Goal: Task Accomplishment & Management: Complete application form

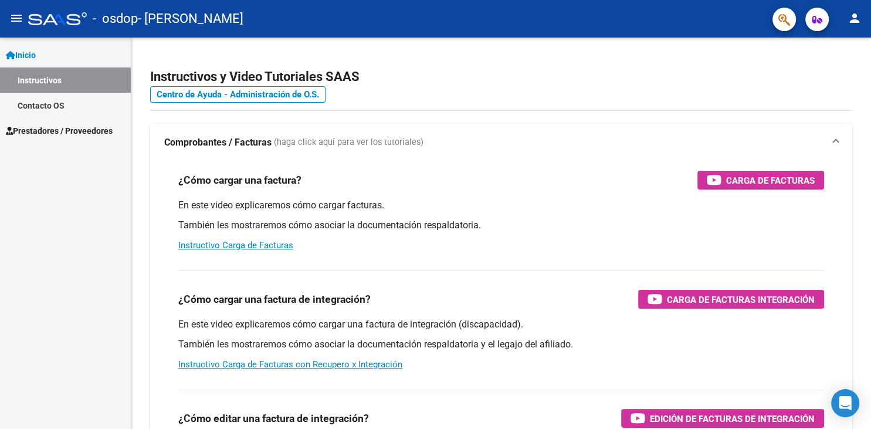
click at [52, 102] on link "Contacto OS" at bounding box center [65, 105] width 131 height 25
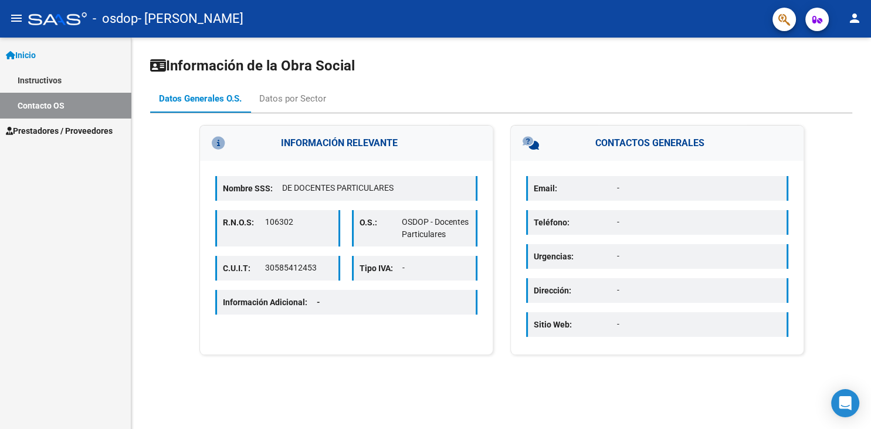
click at [50, 131] on span "Prestadores / Proveedores" at bounding box center [59, 130] width 107 height 13
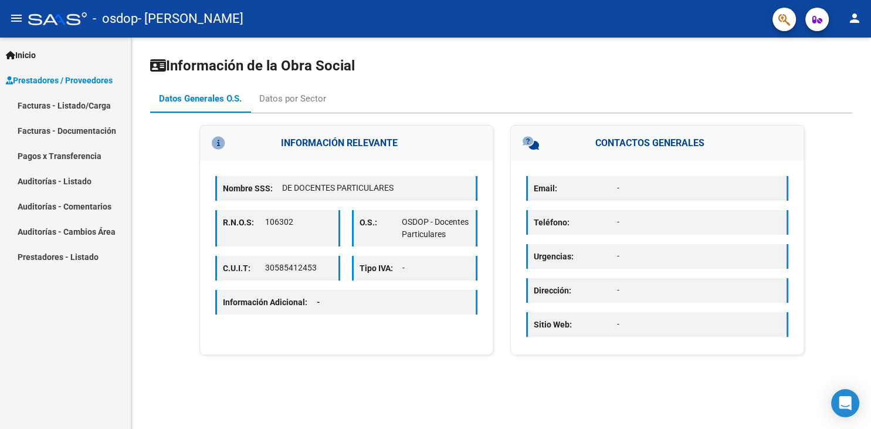
click at [57, 107] on link "Facturas - Listado/Carga" at bounding box center [65, 105] width 131 height 25
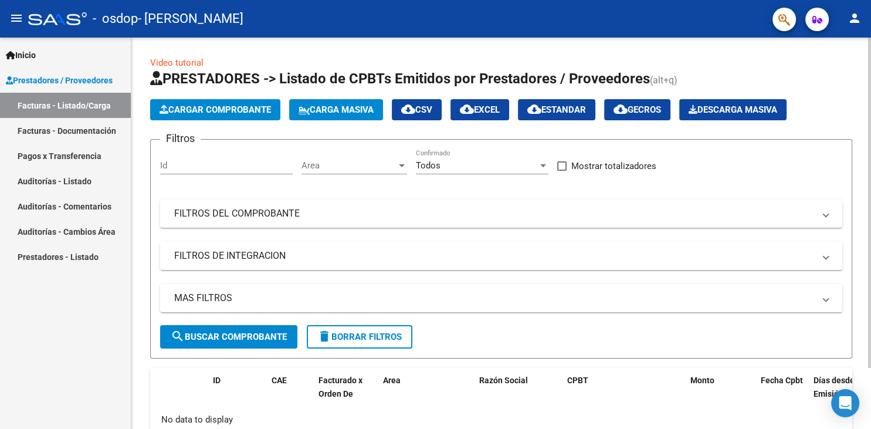
click at [224, 111] on span "Cargar Comprobante" at bounding box center [215, 109] width 111 height 11
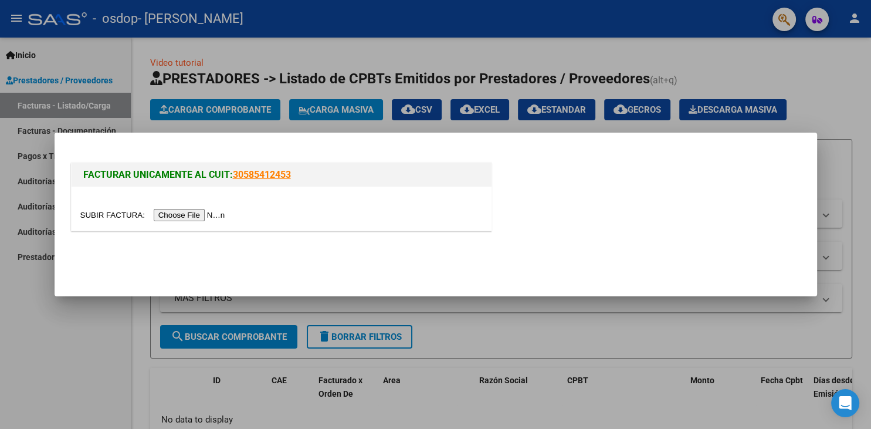
click at [705, 271] on mat-dialog-actions at bounding box center [436, 260] width 734 height 45
click at [101, 373] on div at bounding box center [435, 214] width 871 height 429
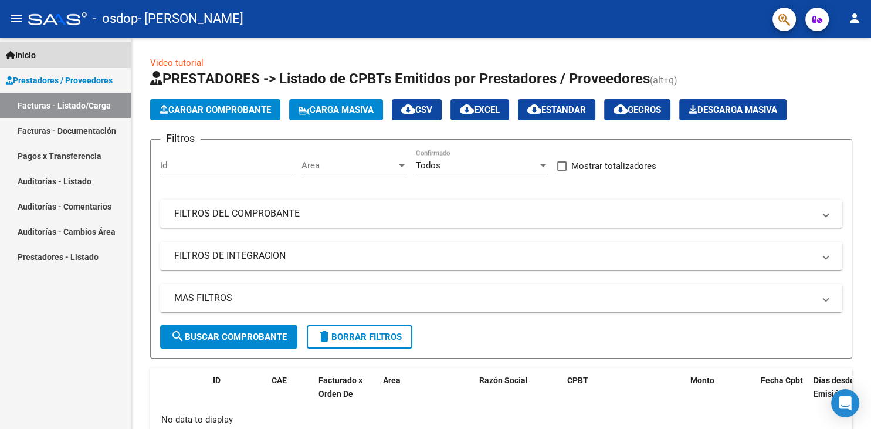
click at [36, 55] on span "Inicio" at bounding box center [21, 55] width 30 height 13
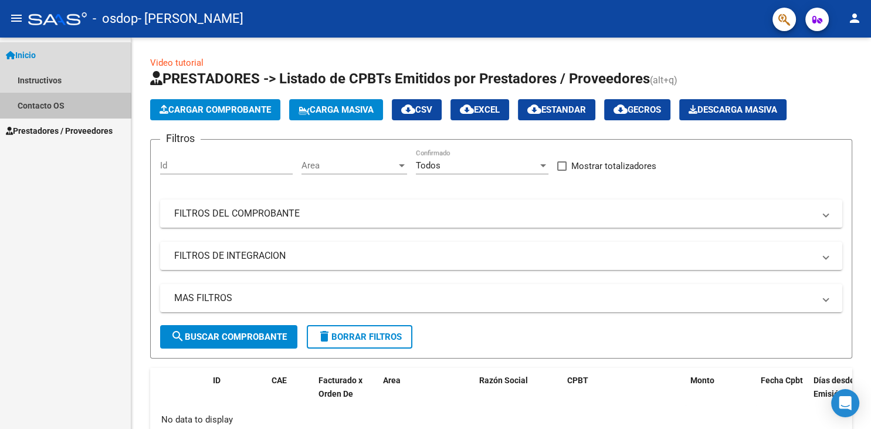
click at [47, 109] on link "Contacto OS" at bounding box center [65, 105] width 131 height 25
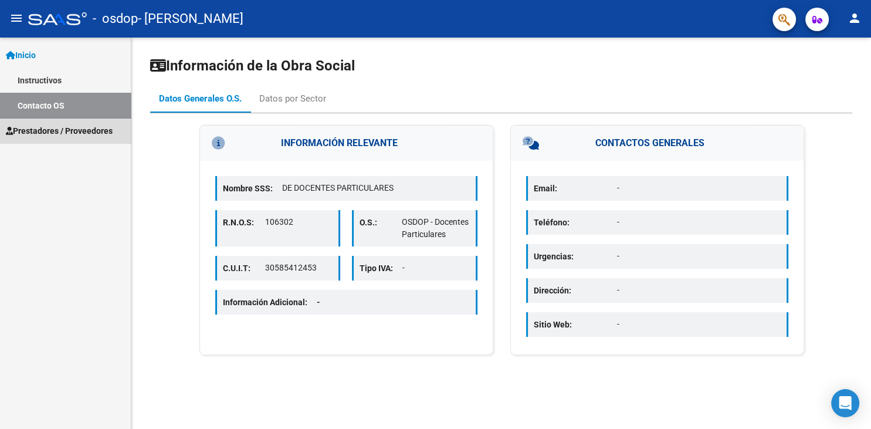
click at [57, 133] on span "Prestadores / Proveedores" at bounding box center [59, 130] width 107 height 13
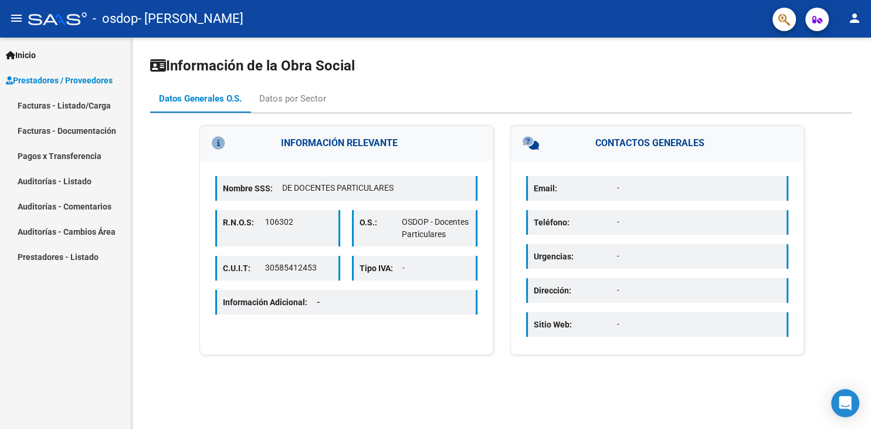
click at [62, 104] on link "Facturas - Listado/Carga" at bounding box center [65, 105] width 131 height 25
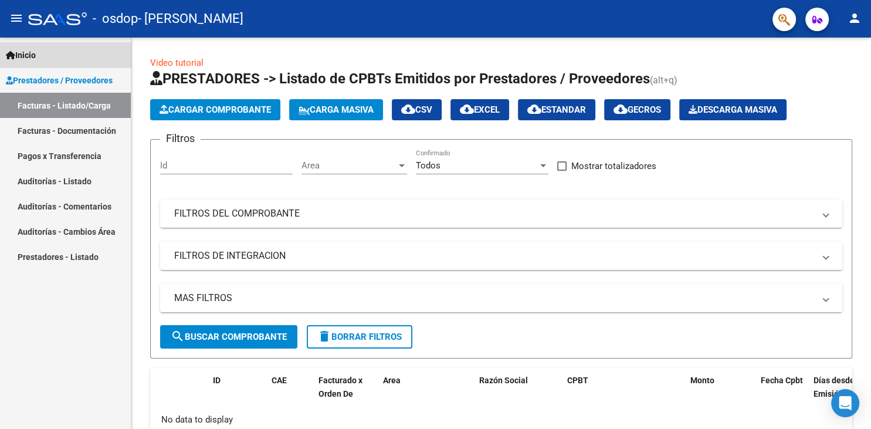
click at [87, 63] on link "Inicio" at bounding box center [65, 54] width 131 height 25
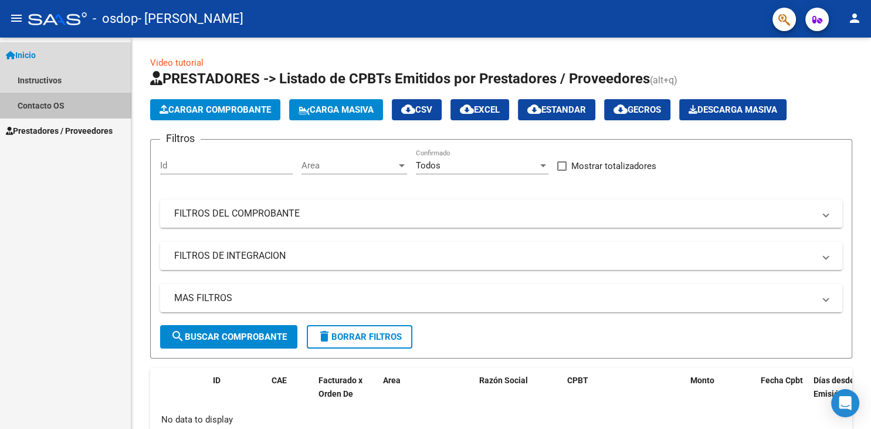
click at [66, 110] on link "Contacto OS" at bounding box center [65, 105] width 131 height 25
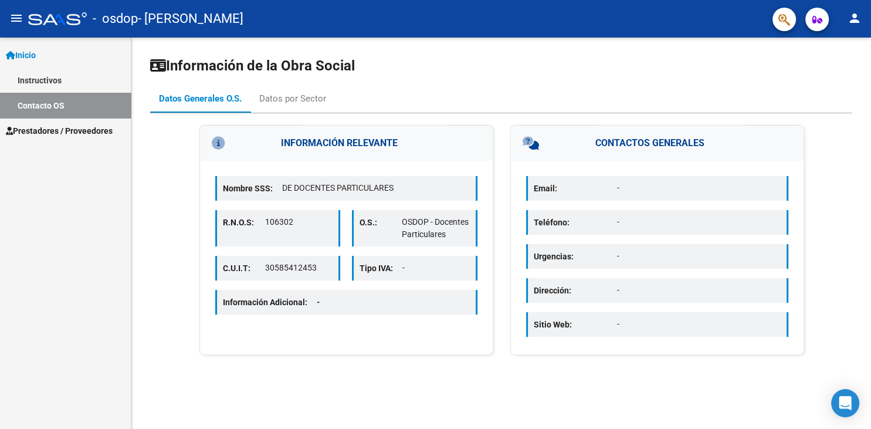
click at [391, 273] on p "Tipo IVA:" at bounding box center [381, 268] width 43 height 13
drag, startPoint x: 264, startPoint y: 267, endPoint x: 319, endPoint y: 271, distance: 55.3
click at [319, 271] on div "C.U.I.T: 30585412453" at bounding box center [278, 268] width 126 height 25
copy div "30585412453"
click at [76, 128] on span "Prestadores / Proveedores" at bounding box center [59, 130] width 107 height 13
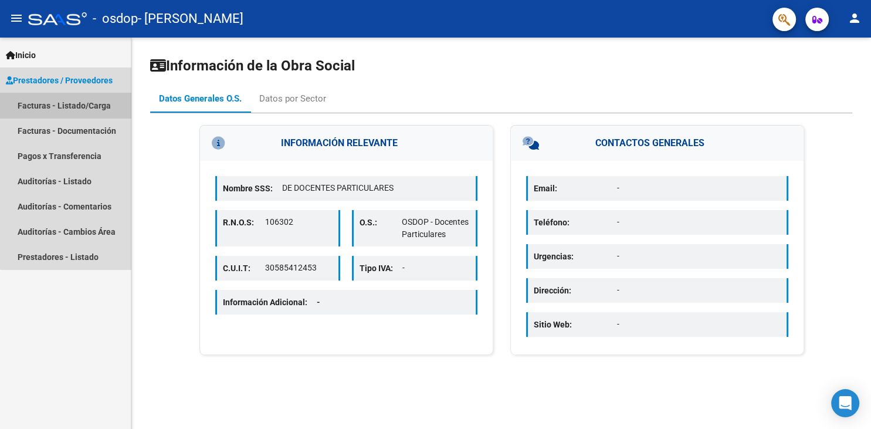
click at [76, 106] on link "Facturas - Listado/Carga" at bounding box center [65, 105] width 131 height 25
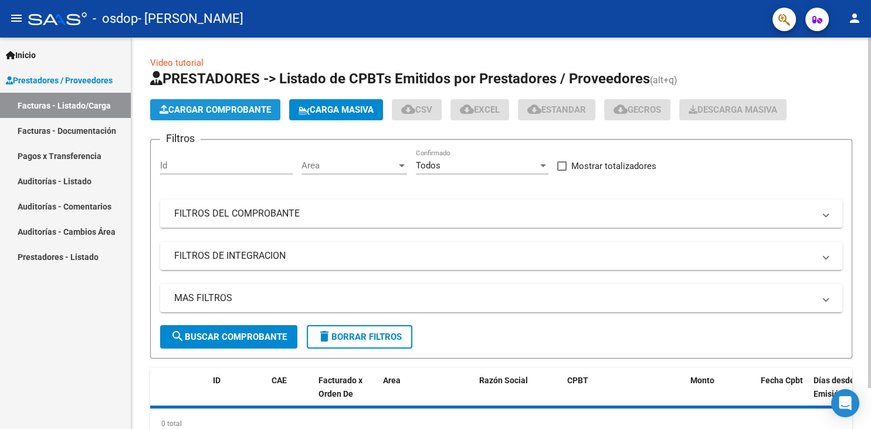
click at [180, 110] on span "Cargar Comprobante" at bounding box center [215, 109] width 111 height 11
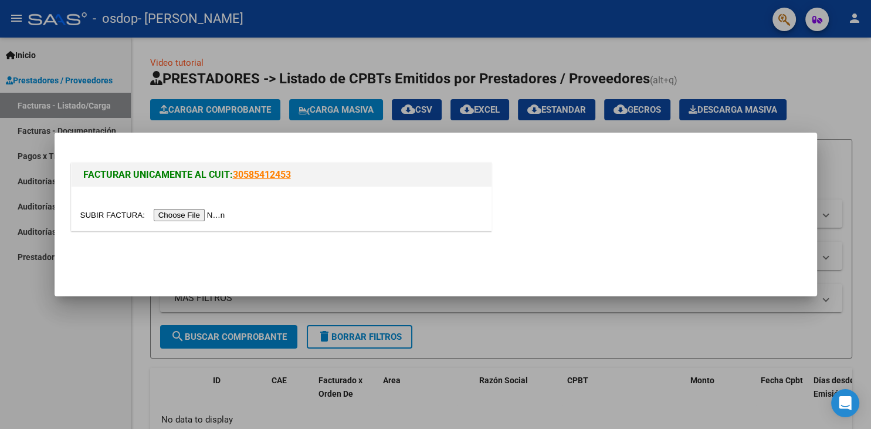
click at [109, 212] on input "file" at bounding box center [154, 215] width 148 height 12
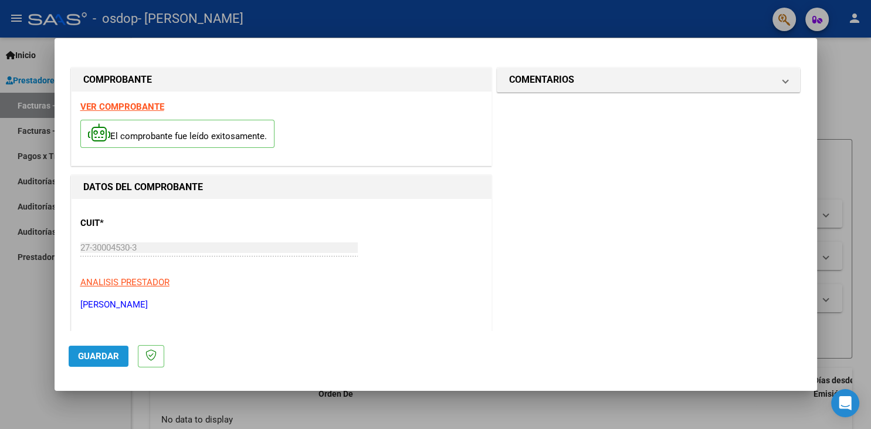
click at [100, 361] on span "Guardar" at bounding box center [98, 356] width 41 height 11
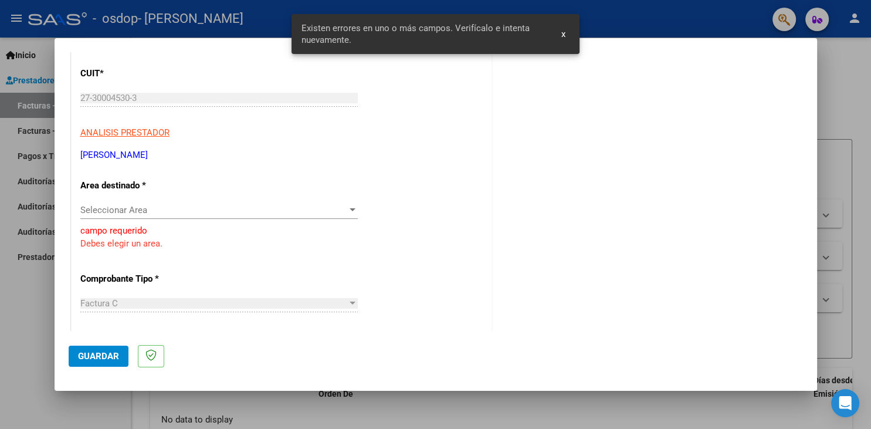
scroll to position [150, 0]
click at [200, 212] on span "Seleccionar Area" at bounding box center [213, 209] width 267 height 11
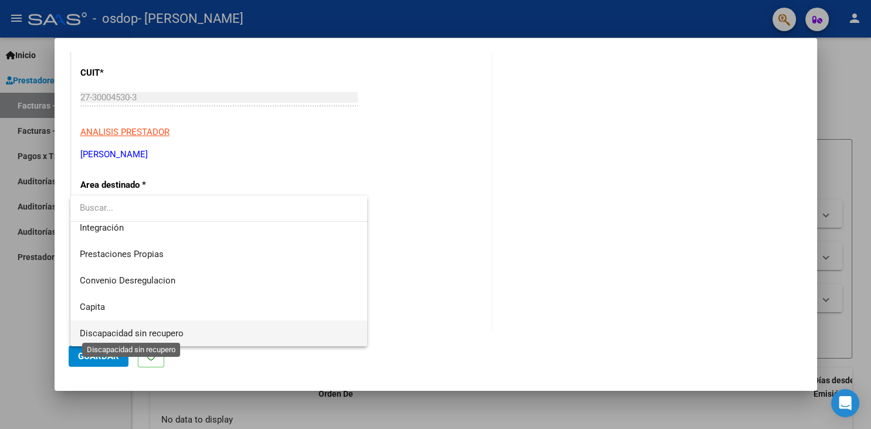
scroll to position [0, 0]
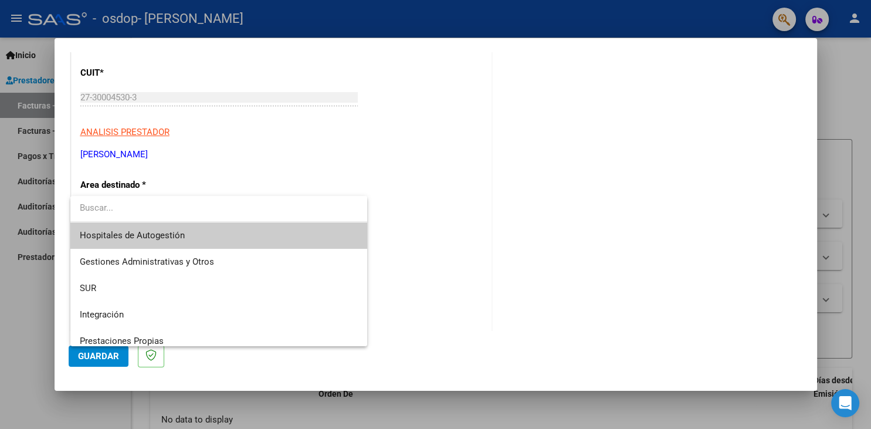
click at [21, 364] on div at bounding box center [435, 214] width 871 height 429
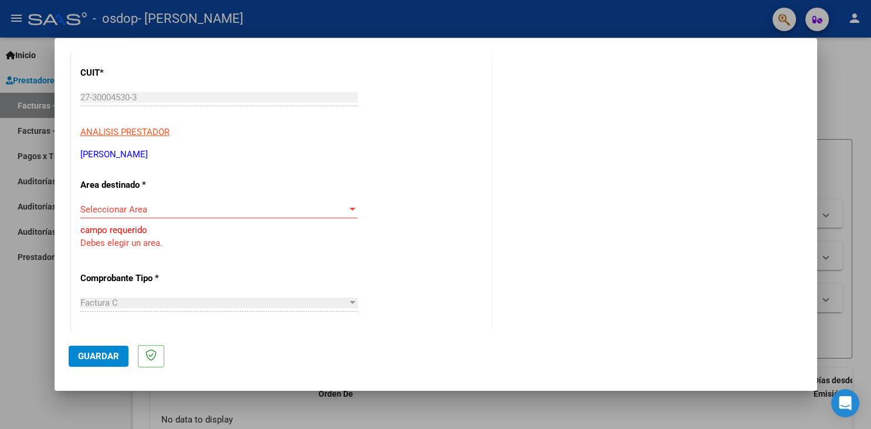
click at [147, 210] on span "Seleccionar Area" at bounding box center [213, 209] width 267 height 11
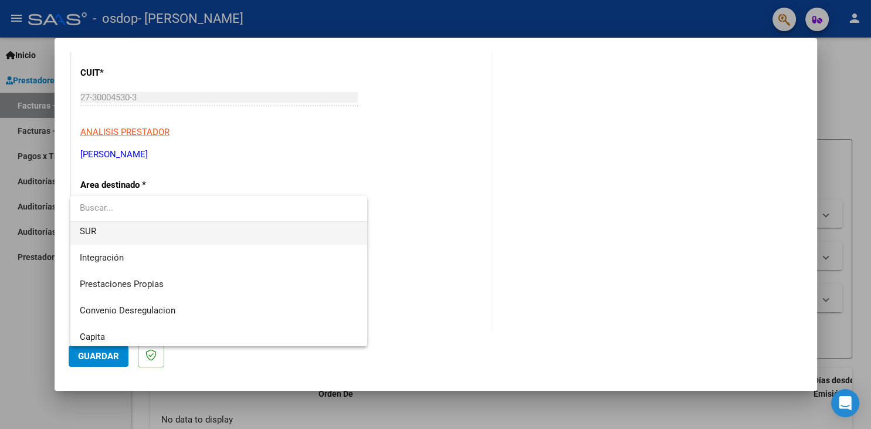
scroll to position [87, 0]
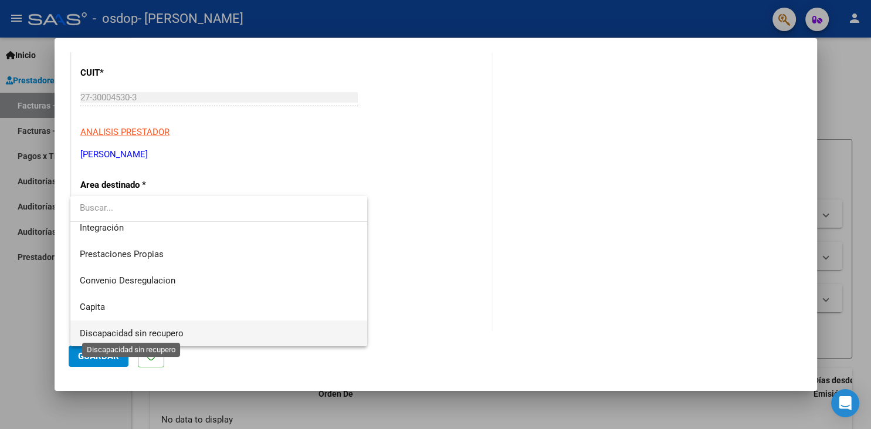
click at [116, 334] on span "Discapacidad sin recupero" at bounding box center [132, 333] width 104 height 11
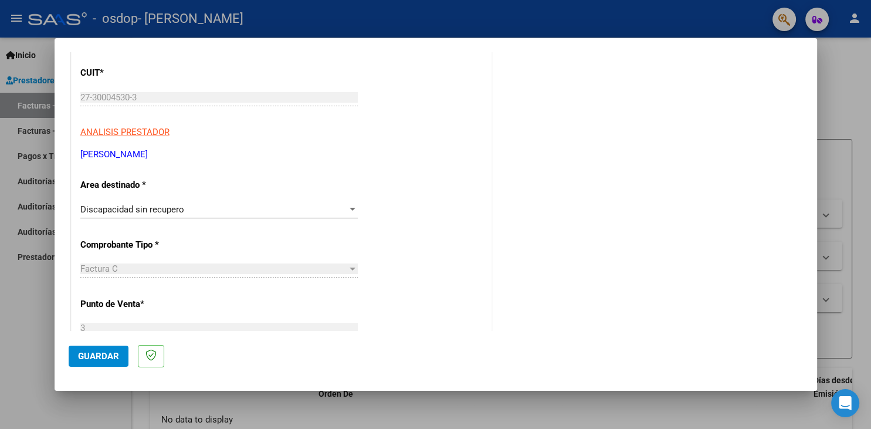
click at [142, 266] on div "Factura C" at bounding box center [213, 268] width 267 height 11
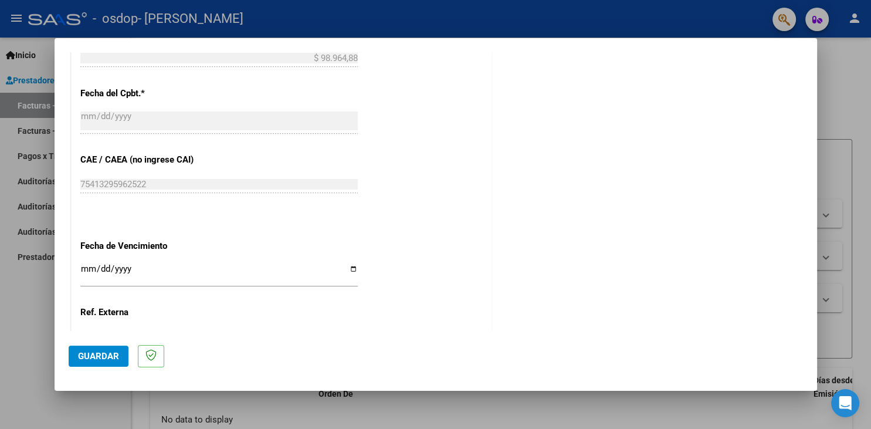
scroll to position [621, 0]
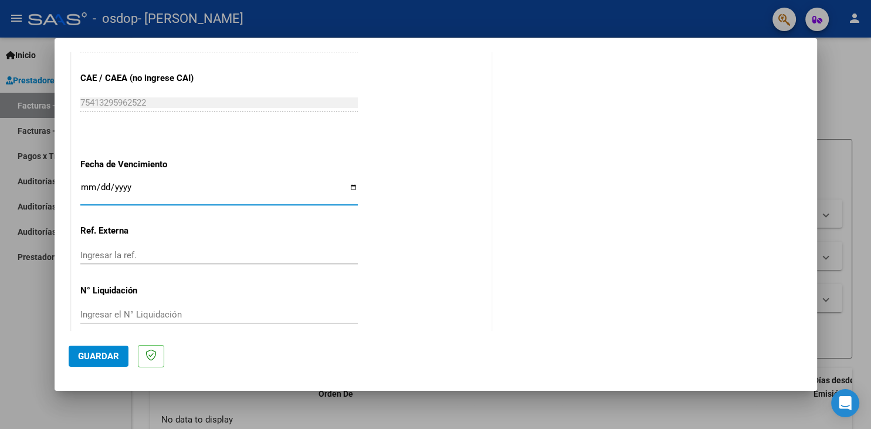
click at [346, 182] on input "Ingresar la fecha" at bounding box center [218, 191] width 277 height 19
click at [120, 357] on button "Guardar" at bounding box center [99, 356] width 60 height 21
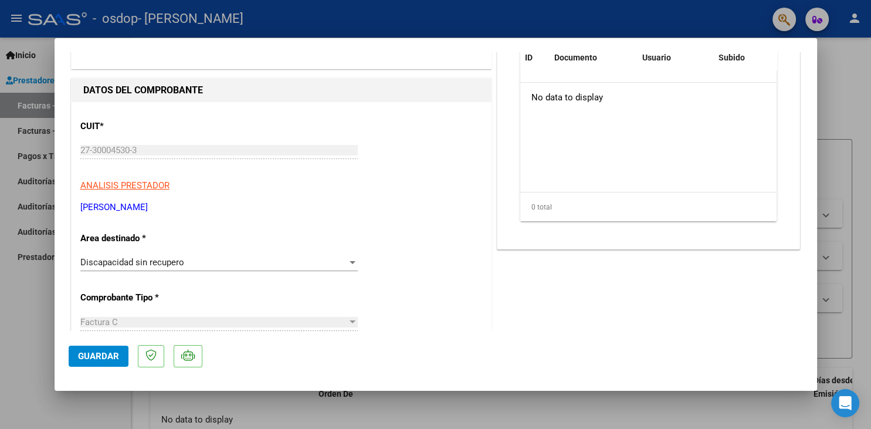
scroll to position [0, 0]
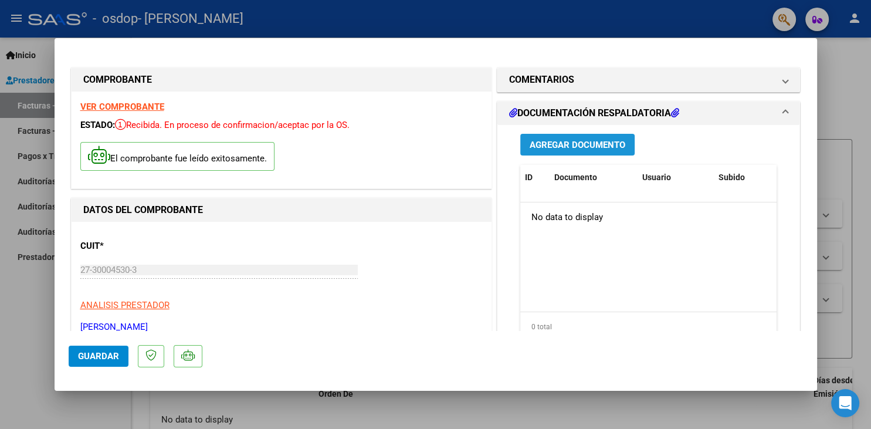
click at [595, 151] on button "Agregar Documento" at bounding box center [577, 145] width 114 height 22
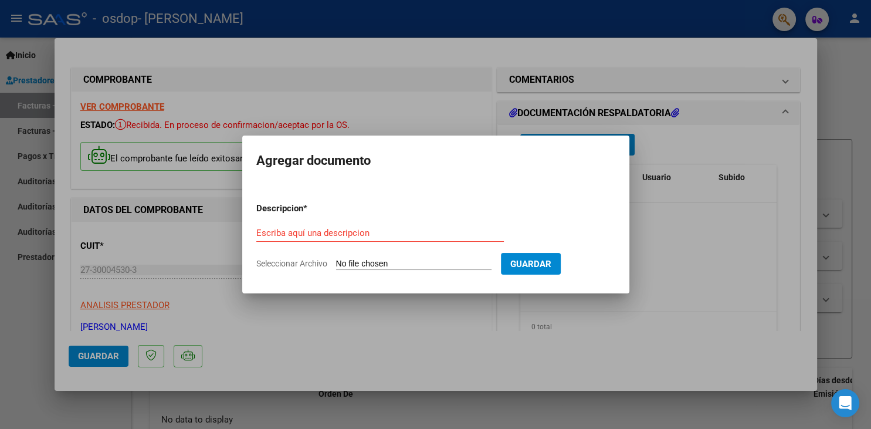
click at [368, 263] on input "Seleccionar Archivo" at bounding box center [413, 264] width 155 height 11
type input "C:\fakepath\[PERSON_NAME] [DATE].pdf"
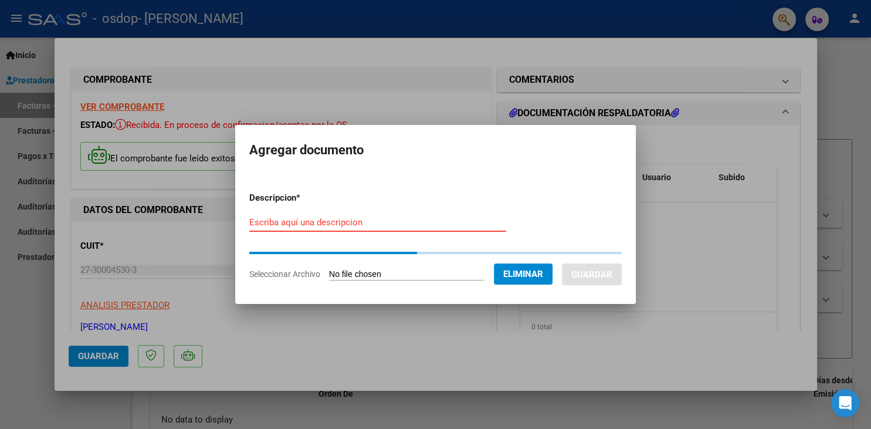
click at [292, 221] on input "Escriba aquí una descripcion" at bounding box center [377, 222] width 257 height 11
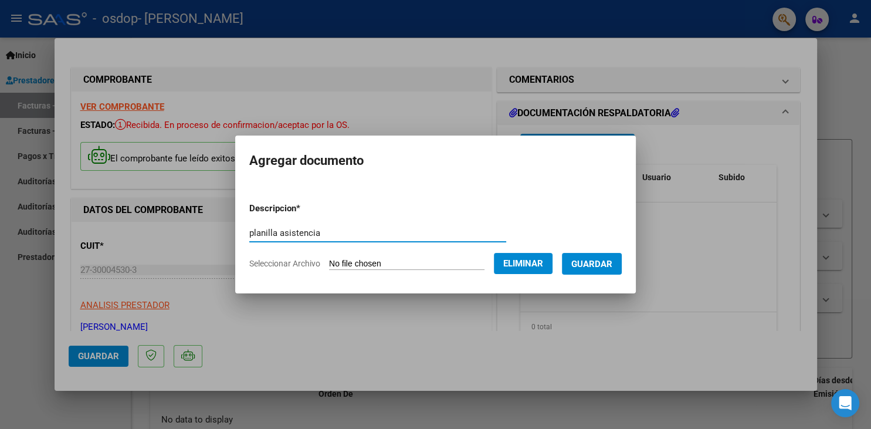
type input "planilla asistencia"
click at [590, 262] on span "Guardar" at bounding box center [591, 264] width 41 height 11
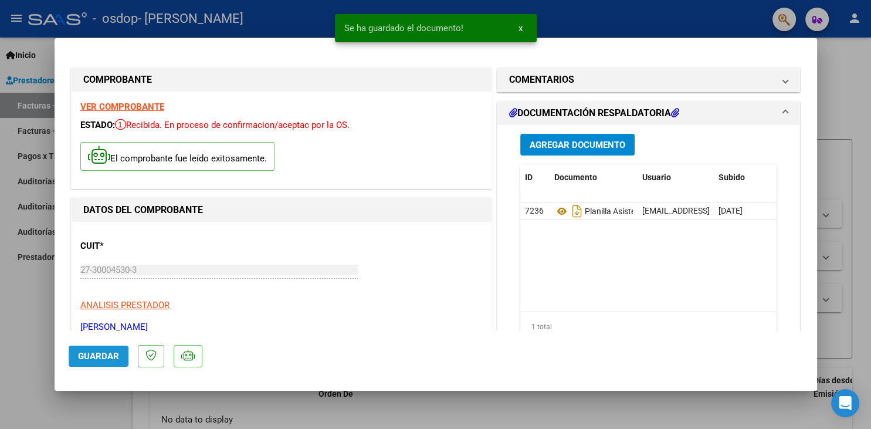
click at [114, 357] on span "Guardar" at bounding box center [98, 356] width 41 height 11
click at [407, 412] on div at bounding box center [435, 214] width 871 height 429
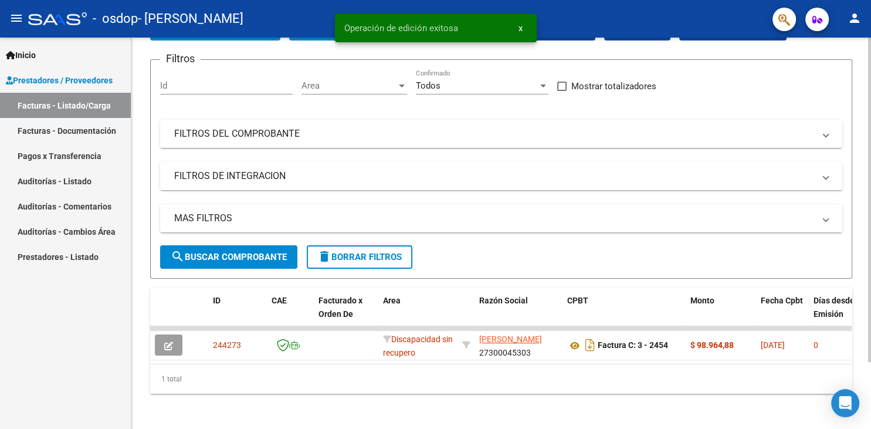
scroll to position [80, 0]
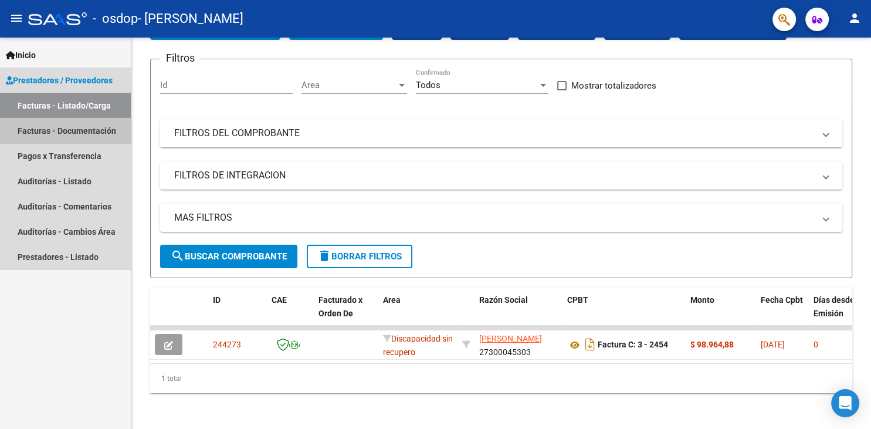
click at [86, 134] on link "Facturas - Documentación" at bounding box center [65, 130] width 131 height 25
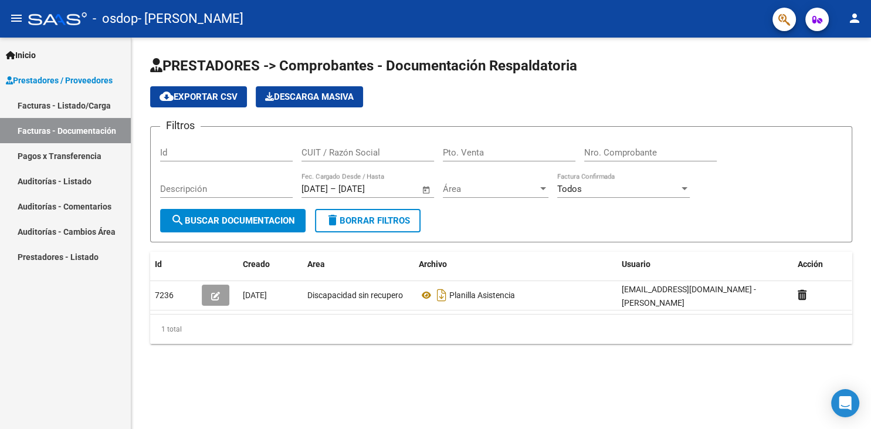
click at [68, 61] on link "Inicio" at bounding box center [65, 54] width 131 height 25
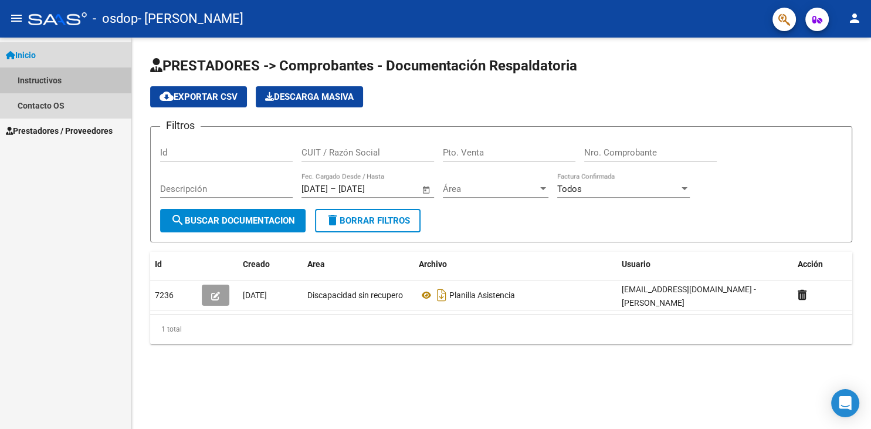
click at [67, 87] on link "Instructivos" at bounding box center [65, 79] width 131 height 25
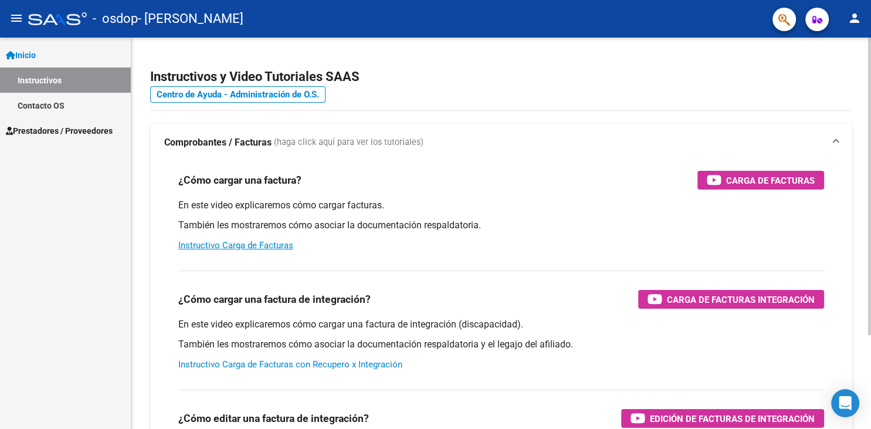
click at [294, 363] on link "Instructivo Carga de Facturas con Recupero x Integración" at bounding box center [290, 364] width 224 height 11
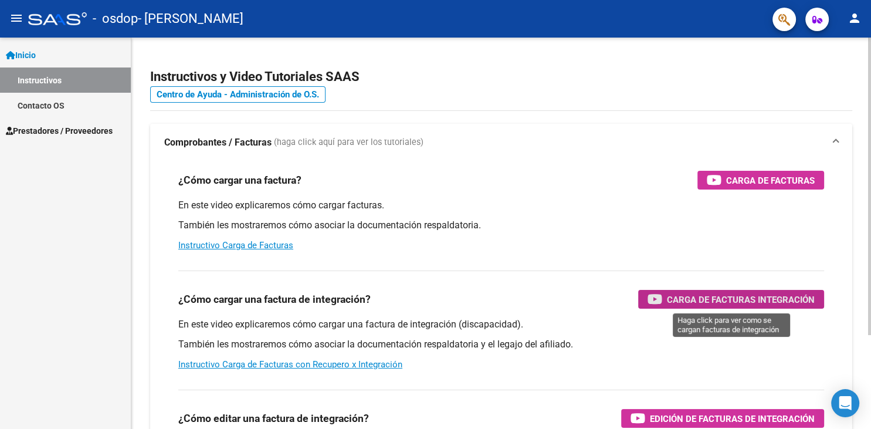
click at [710, 304] on span "Carga de Facturas Integración" at bounding box center [741, 299] width 148 height 15
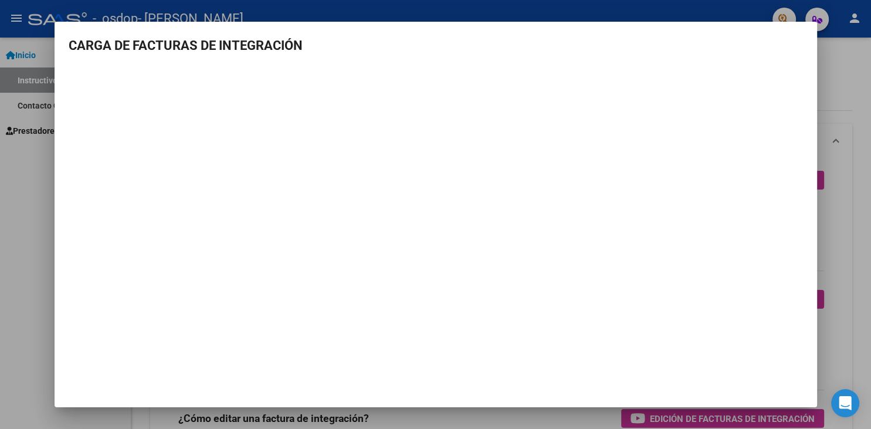
drag, startPoint x: 323, startPoint y: 372, endPoint x: 303, endPoint y: 335, distance: 41.7
click at [322, 372] on mat-dialog-container "CARGA DE FACTURAS DE INTEGRACIÓN" at bounding box center [436, 215] width 763 height 386
click at [865, 187] on div at bounding box center [435, 214] width 871 height 429
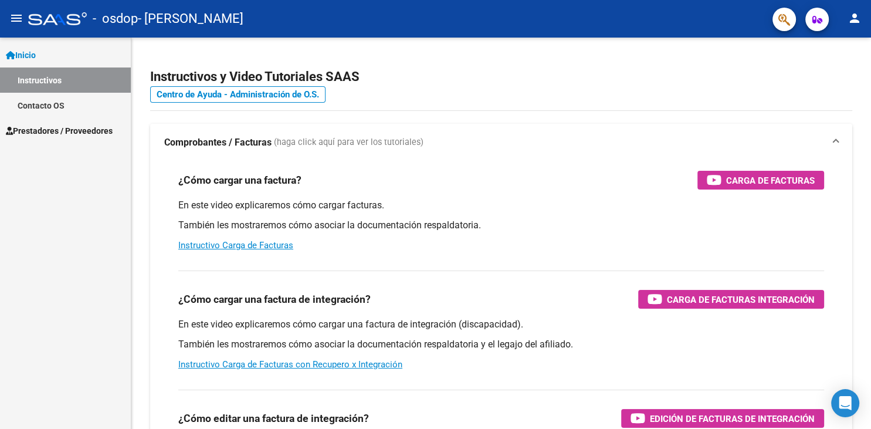
click at [36, 128] on span "Prestadores / Proveedores" at bounding box center [59, 130] width 107 height 13
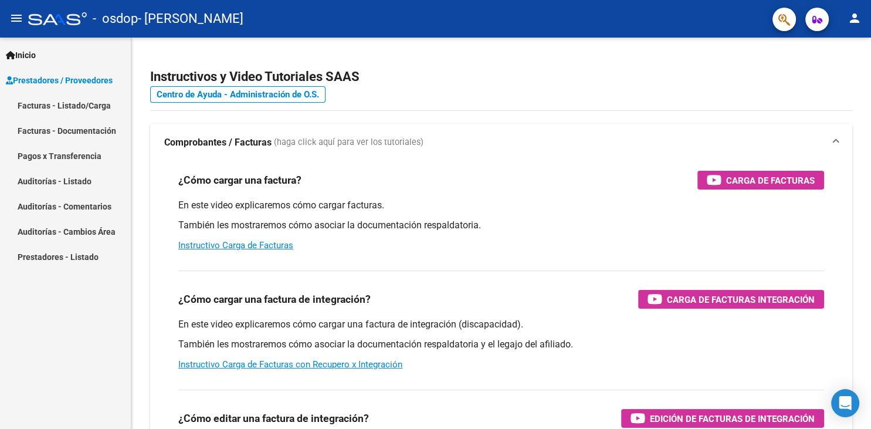
click at [49, 107] on link "Facturas - Listado/Carga" at bounding box center [65, 105] width 131 height 25
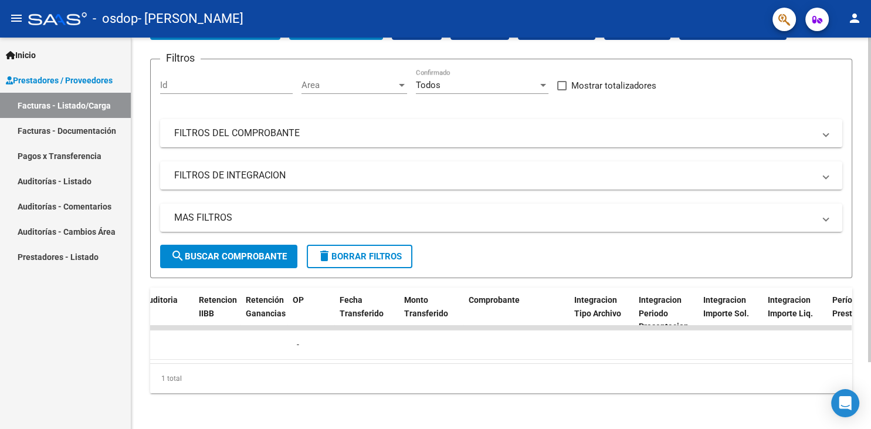
scroll to position [0, 854]
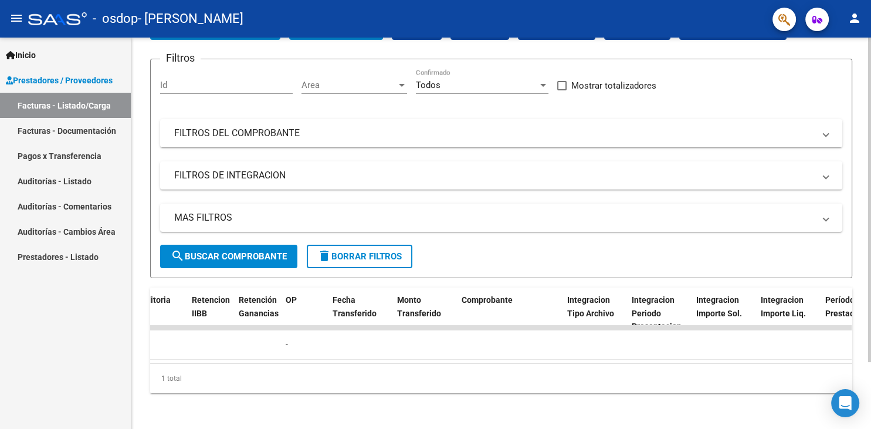
drag, startPoint x: 511, startPoint y: 351, endPoint x: 512, endPoint y: 359, distance: 8.3
click at [512, 358] on datatable-body-cell at bounding box center [510, 344] width 106 height 29
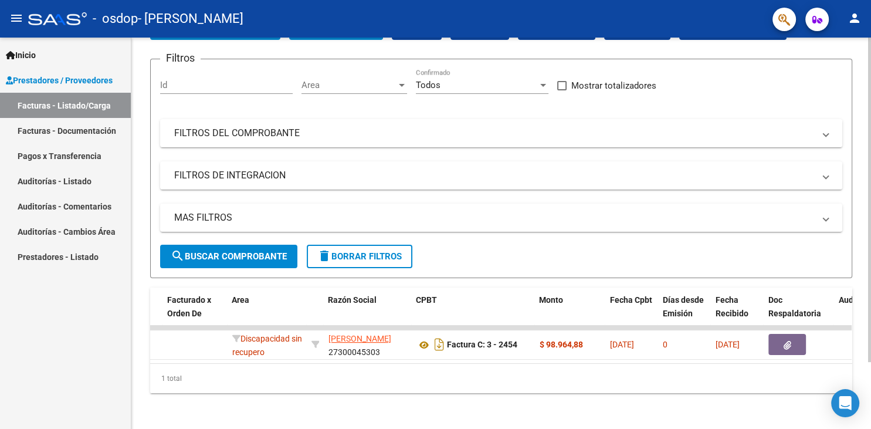
scroll to position [0, 0]
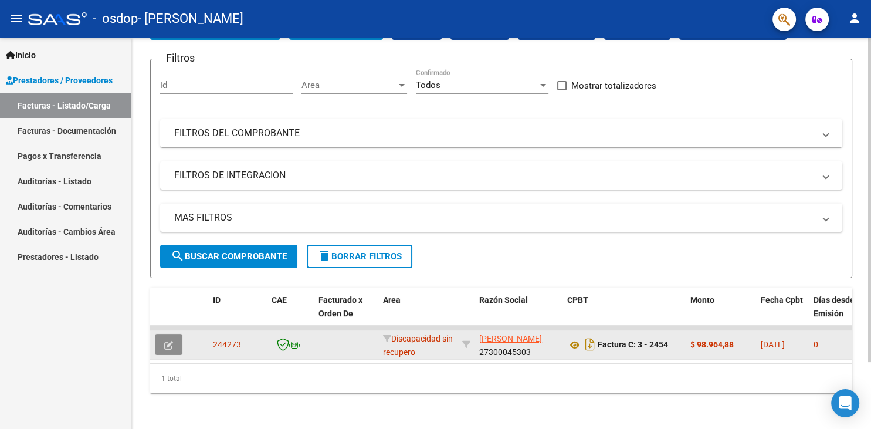
click at [177, 346] on button "button" at bounding box center [169, 344] width 28 height 21
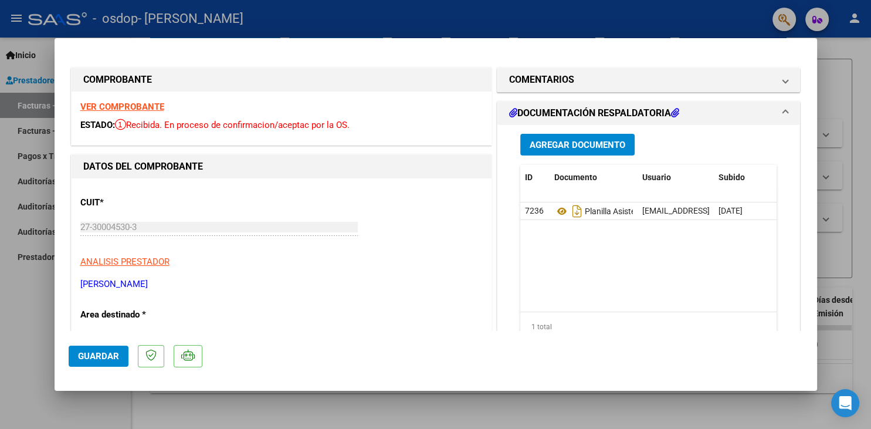
click at [18, 301] on div at bounding box center [435, 214] width 871 height 429
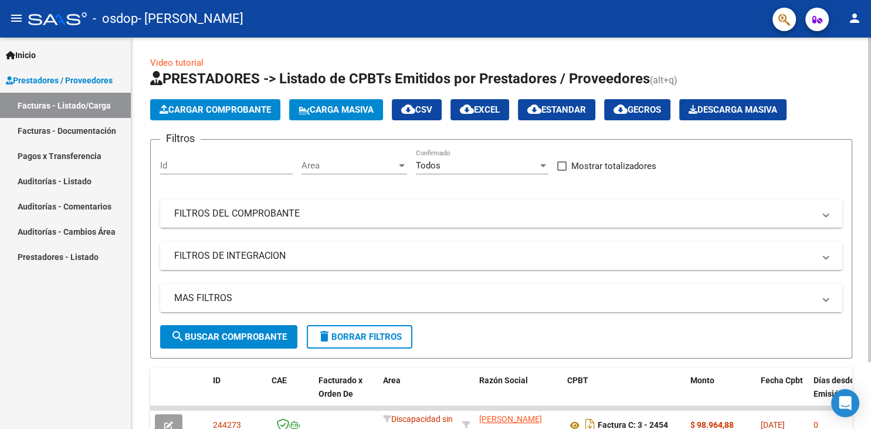
click at [205, 109] on span "Cargar Comprobante" at bounding box center [215, 109] width 111 height 11
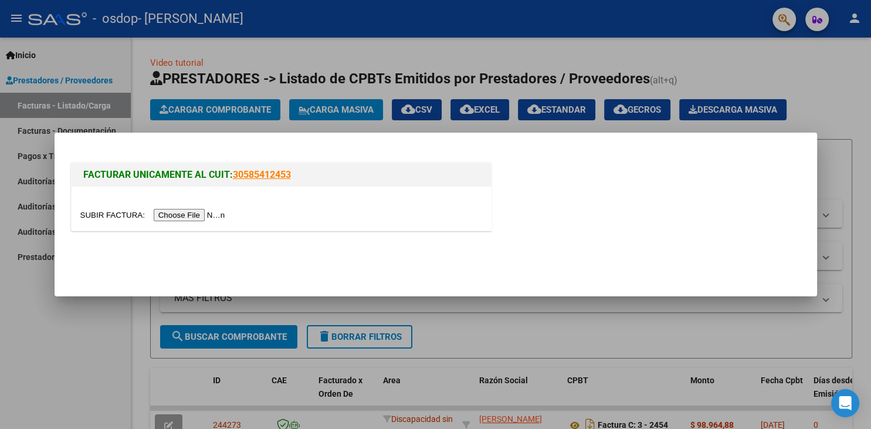
click at [126, 214] on input "file" at bounding box center [154, 215] width 148 height 12
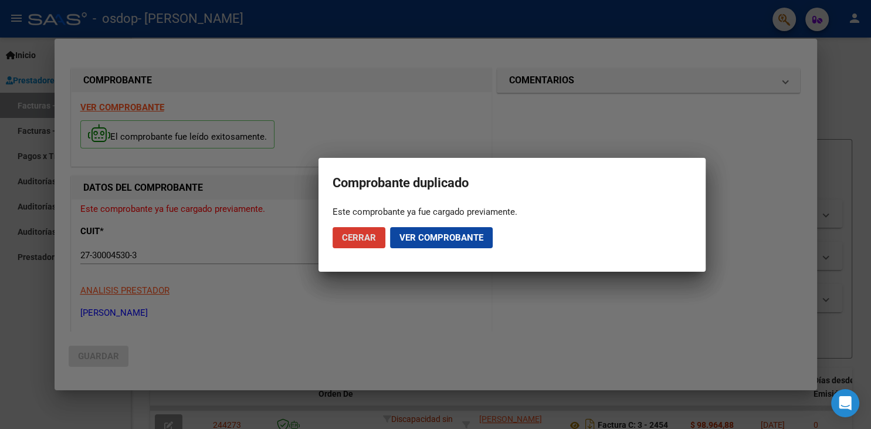
click at [365, 239] on span "Cerrar" at bounding box center [359, 237] width 34 height 11
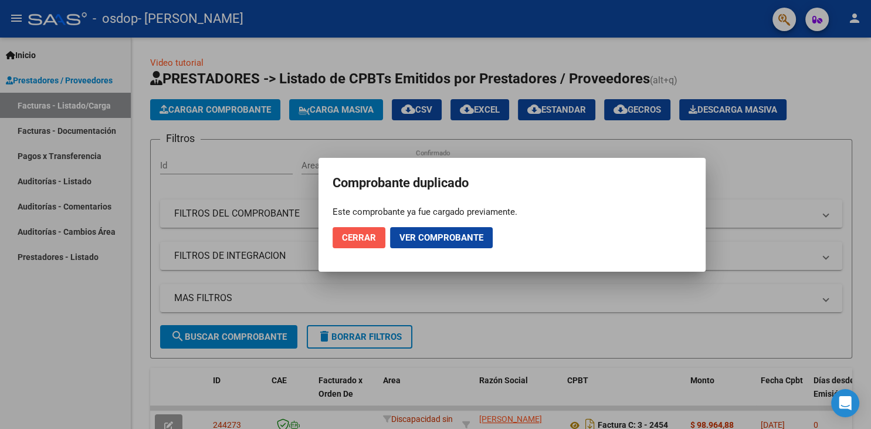
click at [365, 239] on span "Cerrar" at bounding box center [359, 237] width 34 height 11
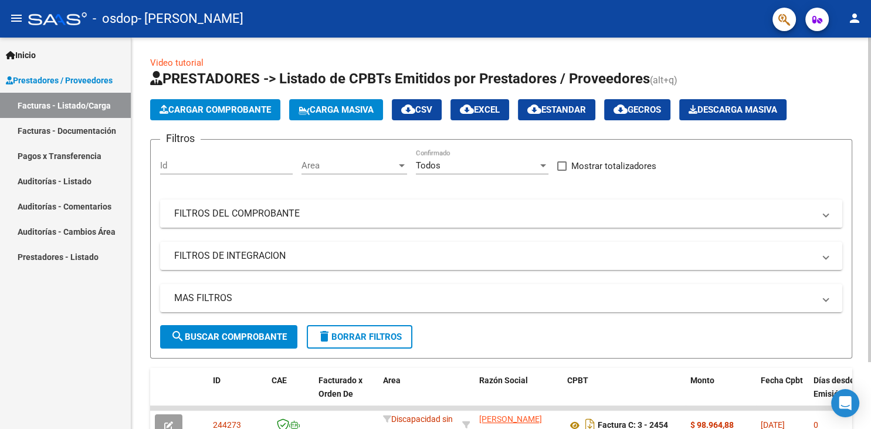
scroll to position [80, 0]
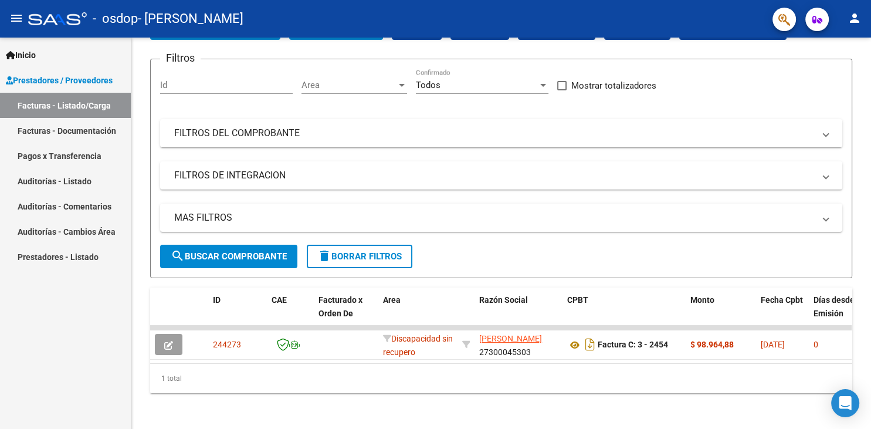
click at [101, 130] on link "Facturas - Documentación" at bounding box center [65, 130] width 131 height 25
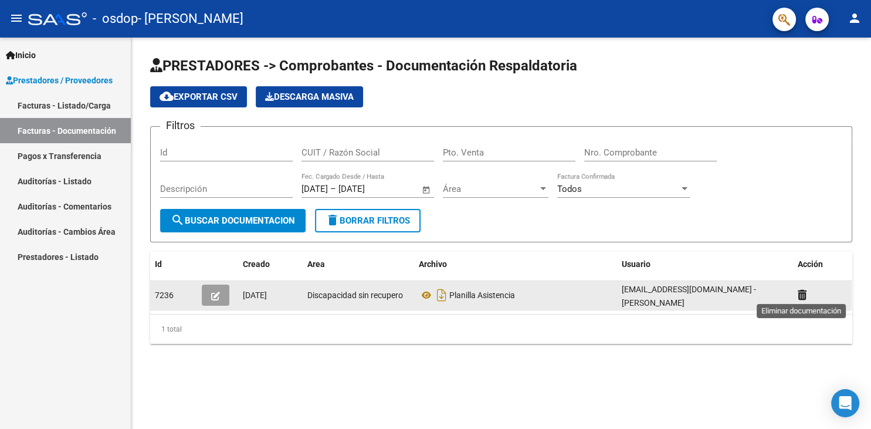
click at [800, 293] on icon at bounding box center [802, 294] width 9 height 11
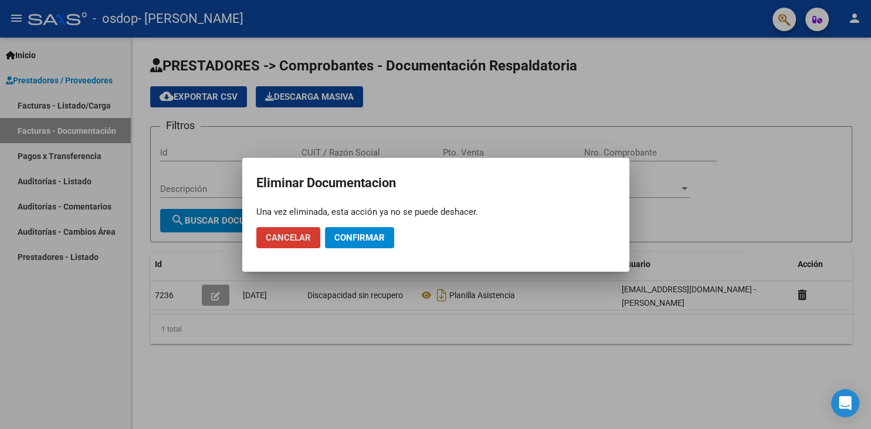
click at [350, 241] on span "Confirmar" at bounding box center [359, 237] width 50 height 11
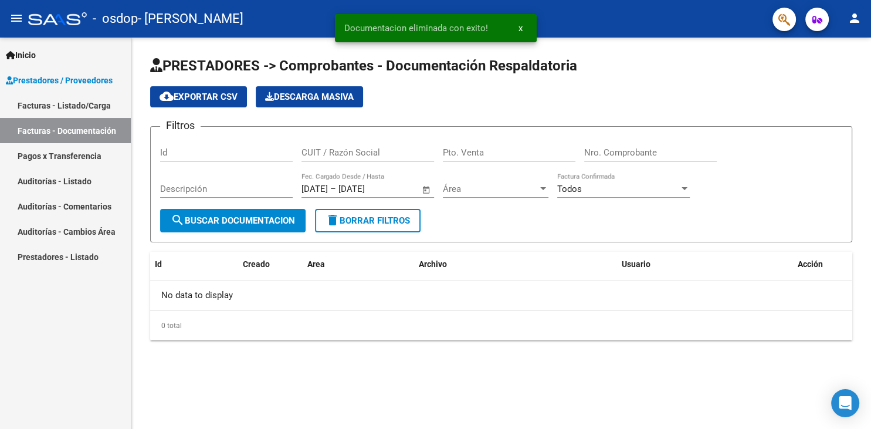
click at [62, 104] on link "Facturas - Listado/Carga" at bounding box center [65, 105] width 131 height 25
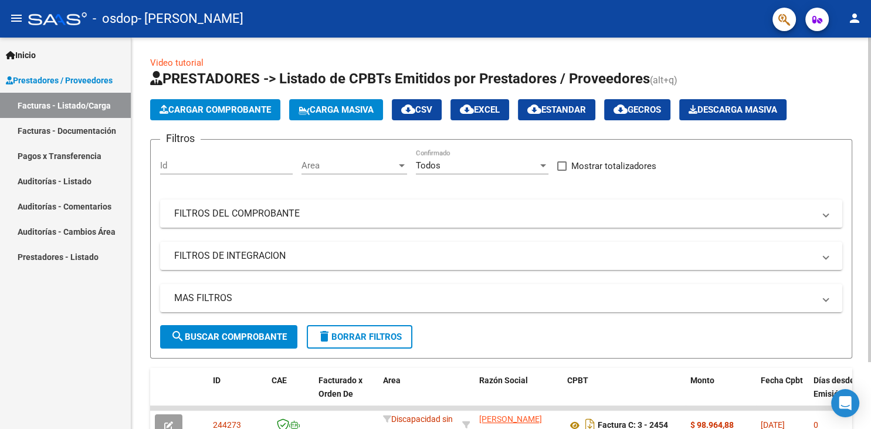
click at [202, 112] on span "Cargar Comprobante" at bounding box center [215, 109] width 111 height 11
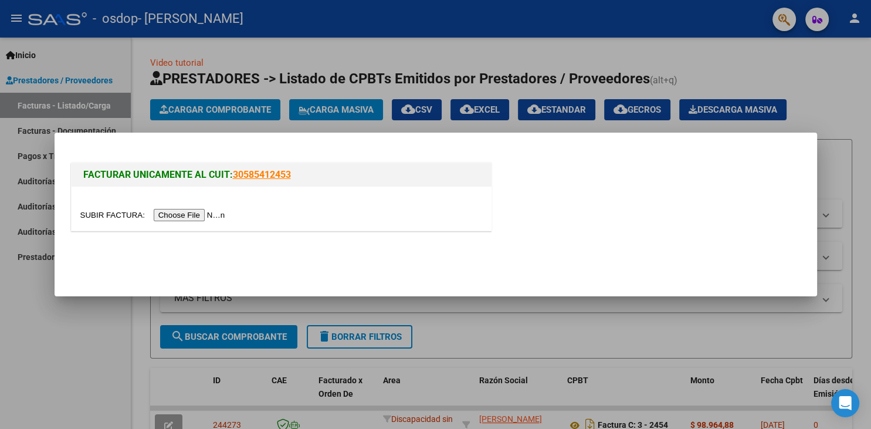
click at [100, 217] on input "file" at bounding box center [154, 215] width 148 height 12
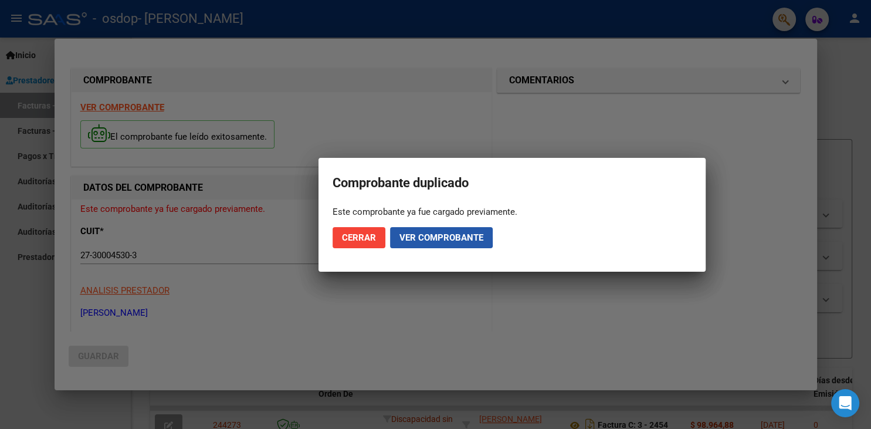
click at [396, 235] on button "Ver comprobante" at bounding box center [441, 237] width 103 height 21
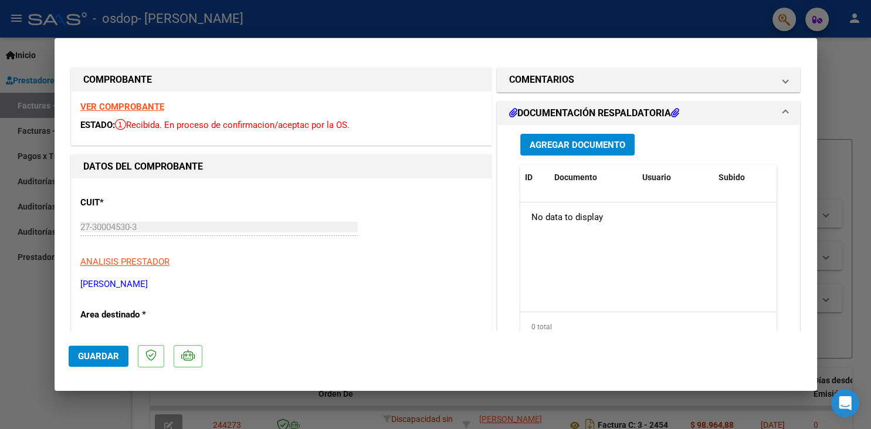
click at [836, 97] on div at bounding box center [435, 214] width 871 height 429
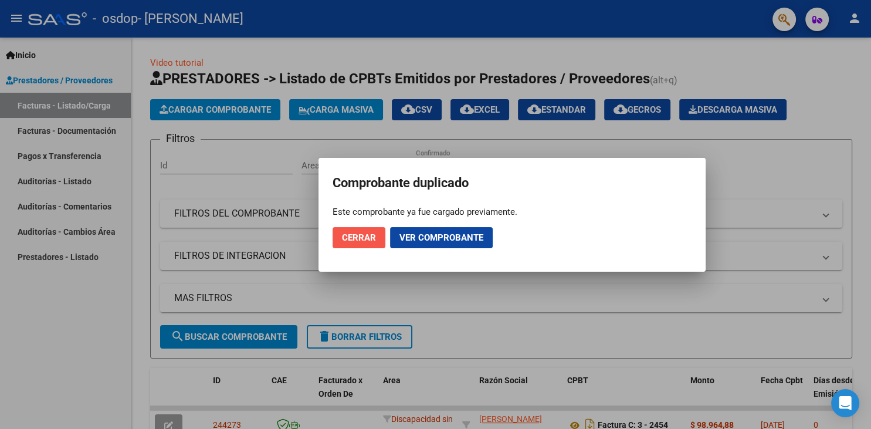
click at [353, 240] on span "Cerrar" at bounding box center [359, 237] width 34 height 11
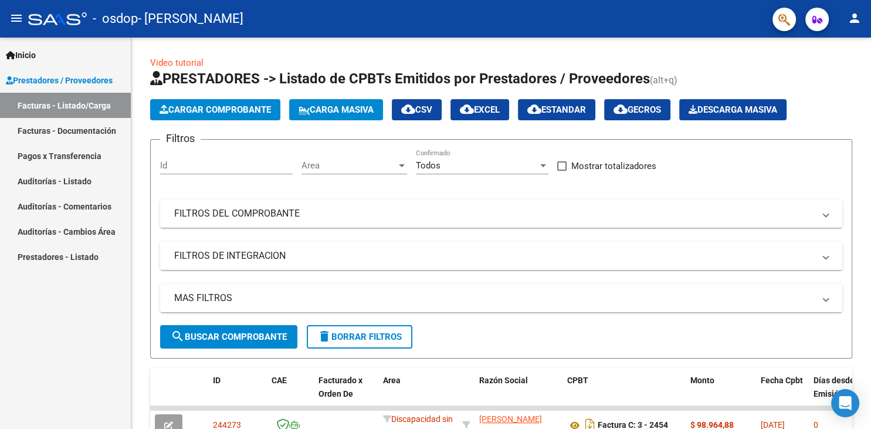
click at [60, 135] on link "Facturas - Documentación" at bounding box center [65, 130] width 131 height 25
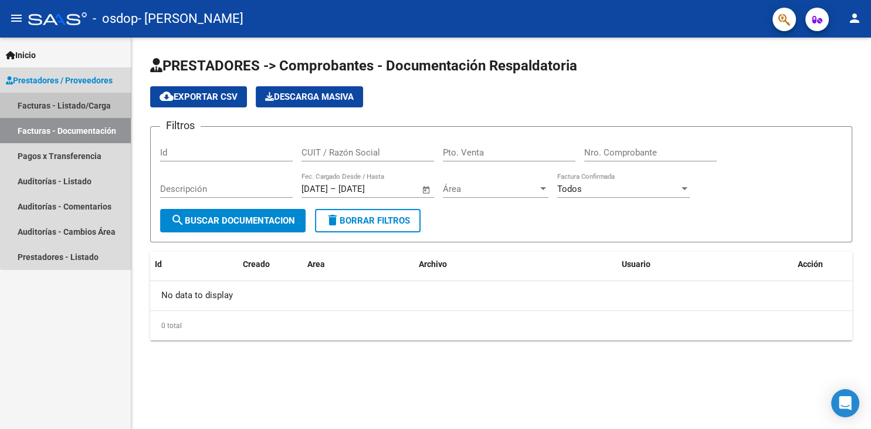
click at [77, 104] on link "Facturas - Listado/Carga" at bounding box center [65, 105] width 131 height 25
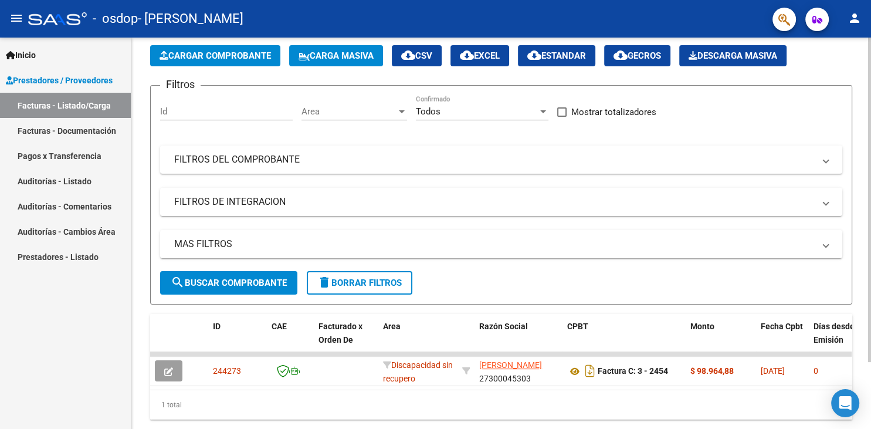
scroll to position [80, 0]
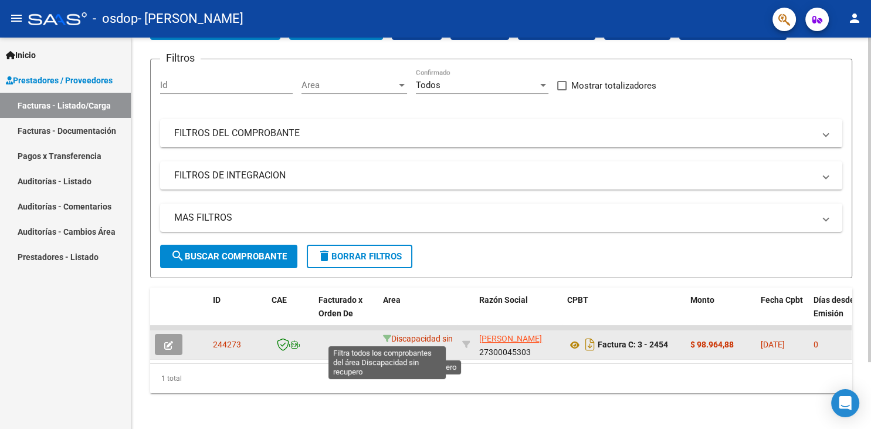
click at [389, 339] on icon at bounding box center [387, 338] width 8 height 8
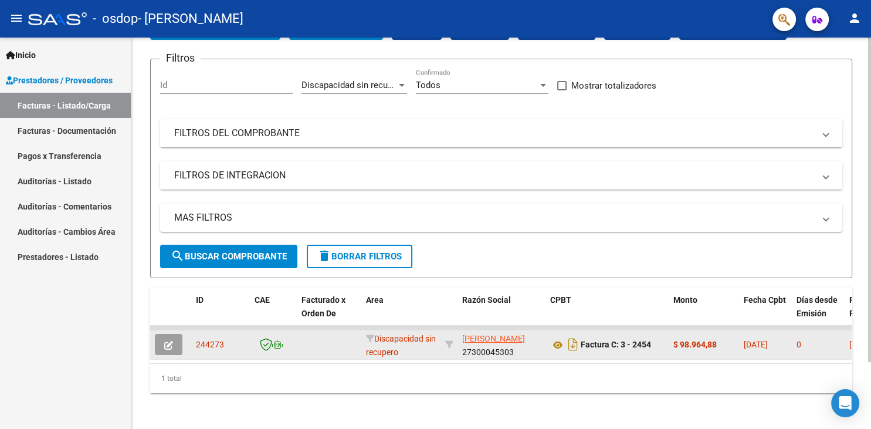
click at [253, 172] on mat-panel-title "FILTROS DE INTEGRACION" at bounding box center [494, 175] width 640 height 13
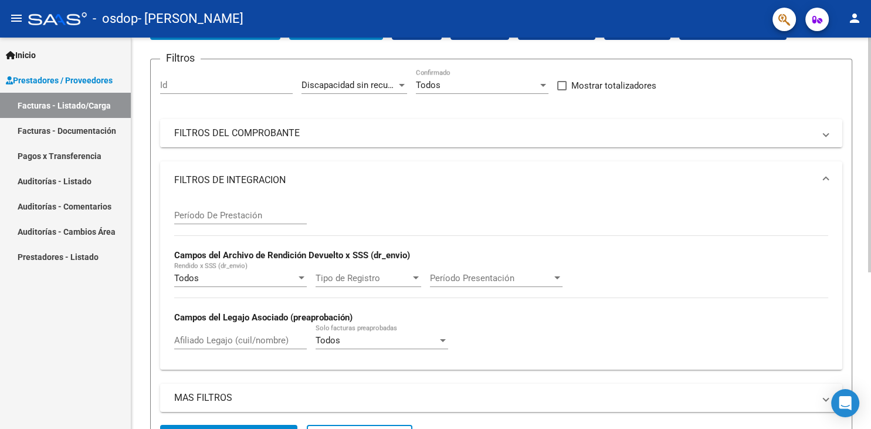
click at [238, 137] on mat-panel-title "FILTROS DEL COMPROBANTE" at bounding box center [494, 133] width 640 height 13
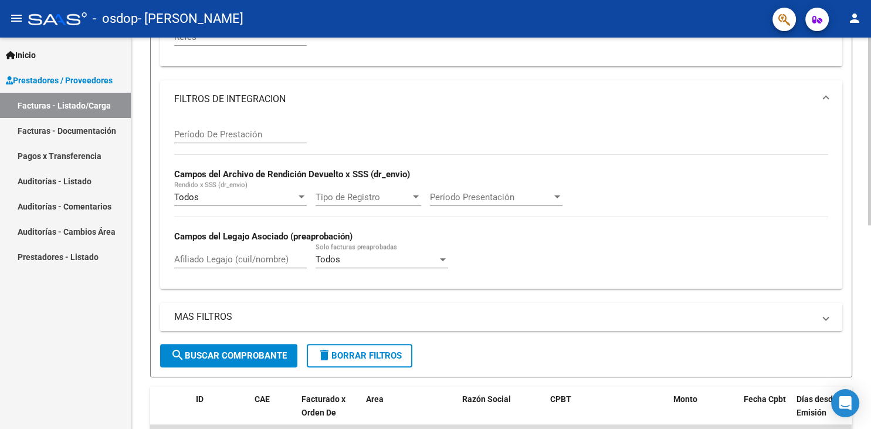
scroll to position [423, 0]
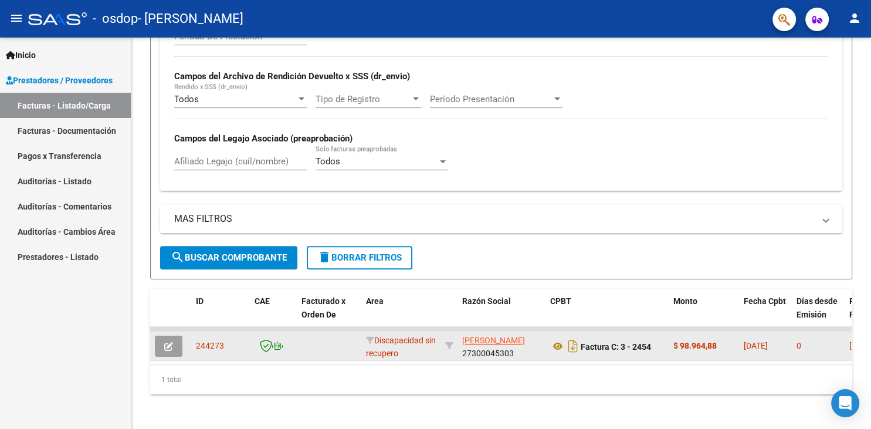
click at [747, 374] on div "1 total" at bounding box center [501, 379] width 702 height 29
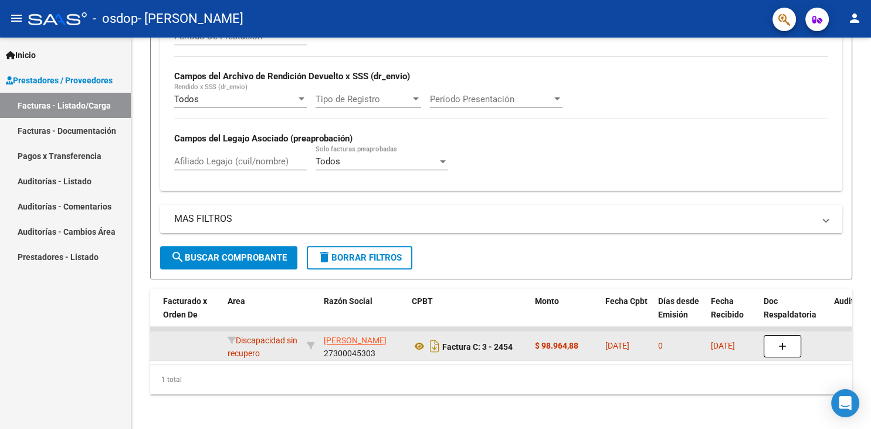
scroll to position [0, 143]
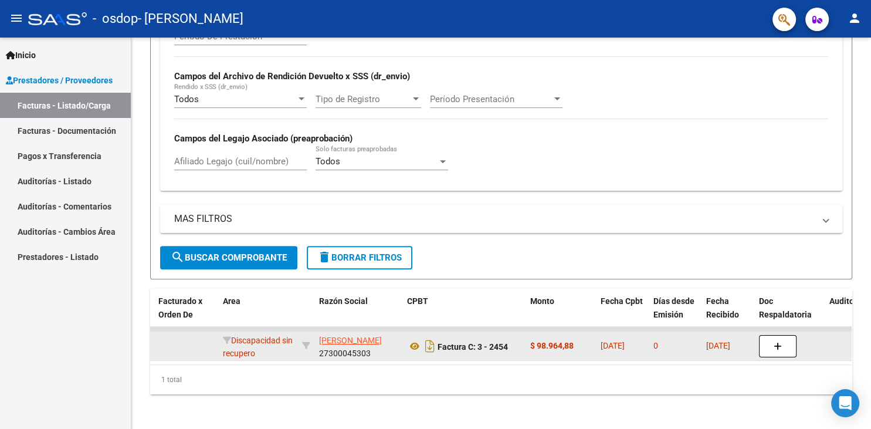
click at [782, 350] on button "button" at bounding box center [778, 346] width 38 height 22
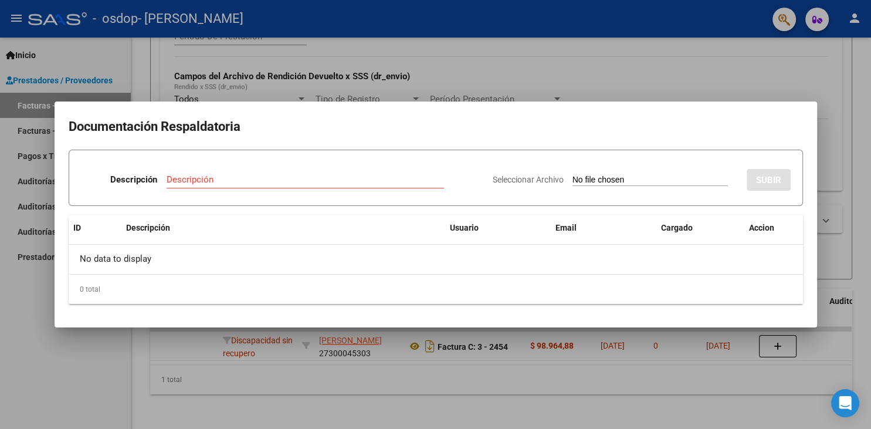
click at [612, 77] on div at bounding box center [435, 214] width 871 height 429
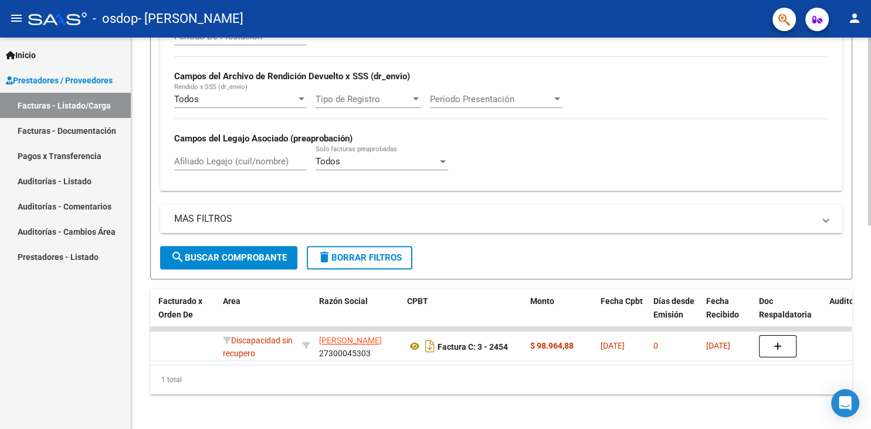
click at [815, 222] on span "MAS FILTROS" at bounding box center [498, 218] width 649 height 13
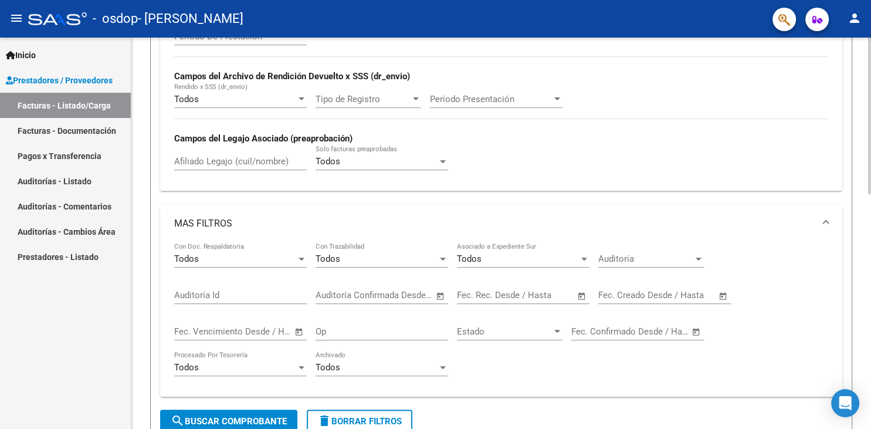
click at [785, 174] on div "Período De Prestación Campos del Archivo de Rendición Devuelto x SSS (dr_envio)…" at bounding box center [501, 100] width 654 height 161
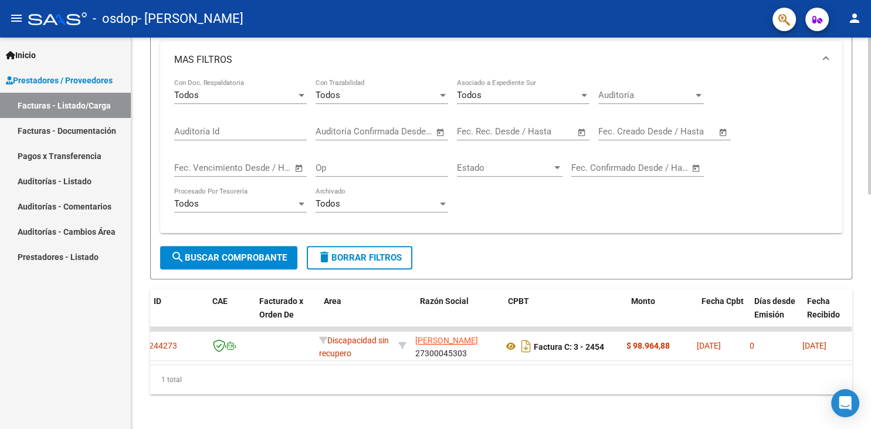
scroll to position [0, 0]
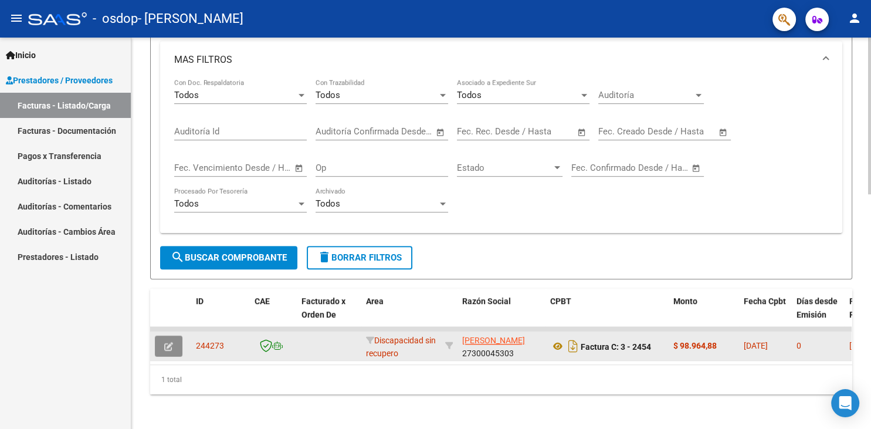
click at [170, 344] on icon "button" at bounding box center [168, 346] width 9 height 9
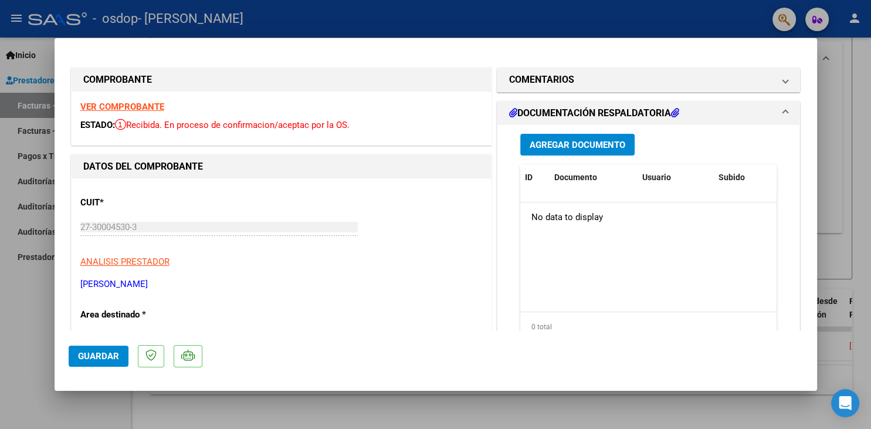
drag, startPoint x: 795, startPoint y: 56, endPoint x: 806, endPoint y: 56, distance: 11.1
click at [838, 74] on div at bounding box center [435, 214] width 871 height 429
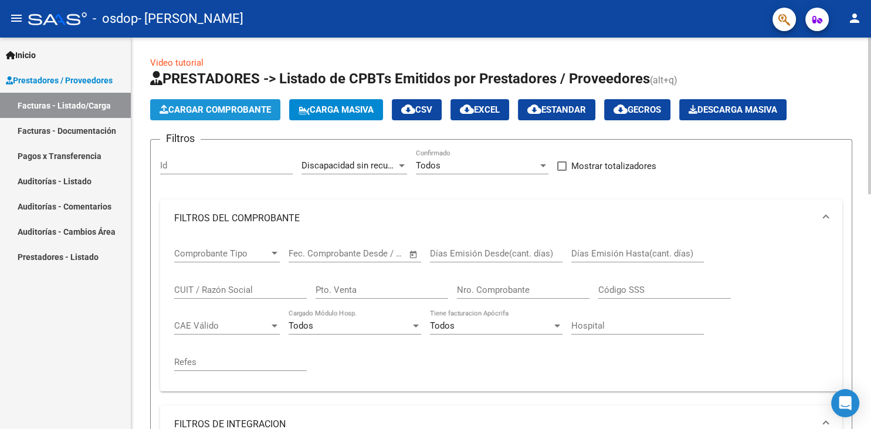
click at [184, 110] on span "Cargar Comprobante" at bounding box center [215, 109] width 111 height 11
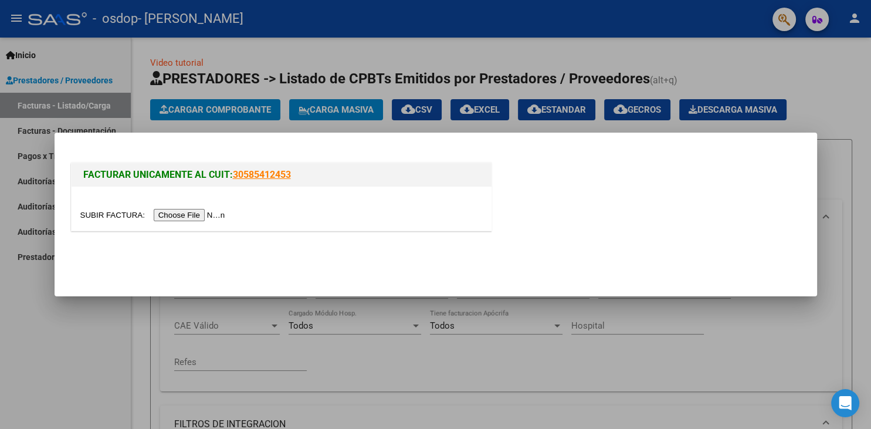
click at [111, 212] on input "file" at bounding box center [154, 215] width 148 height 12
click at [116, 214] on input "file" at bounding box center [154, 215] width 148 height 12
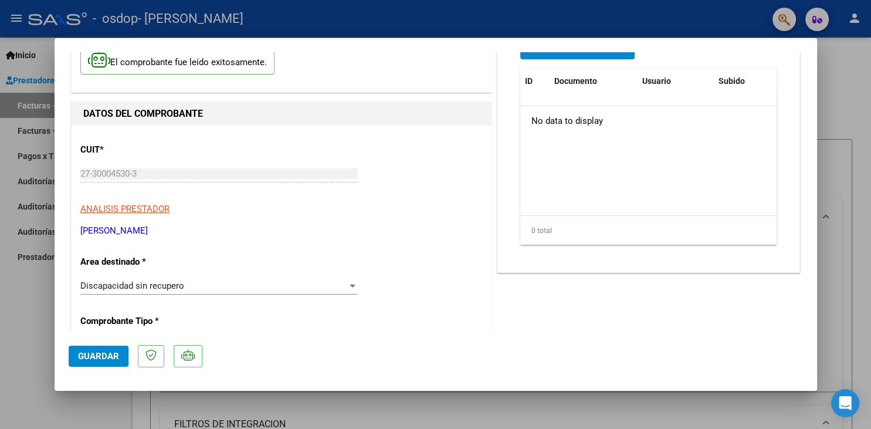
scroll to position [194, 0]
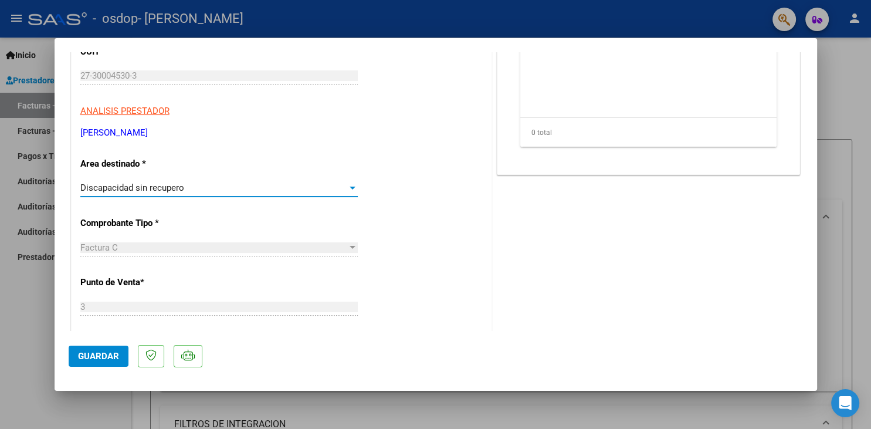
click at [225, 190] on div "Discapacidad sin recupero" at bounding box center [213, 187] width 267 height 11
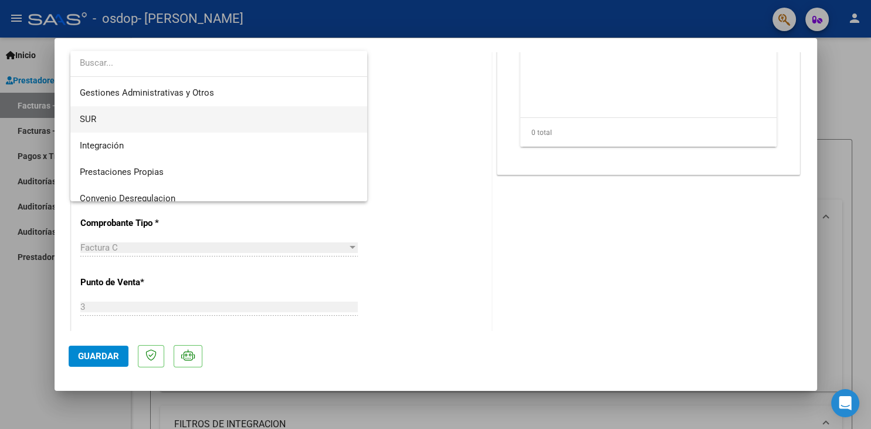
scroll to position [0, 0]
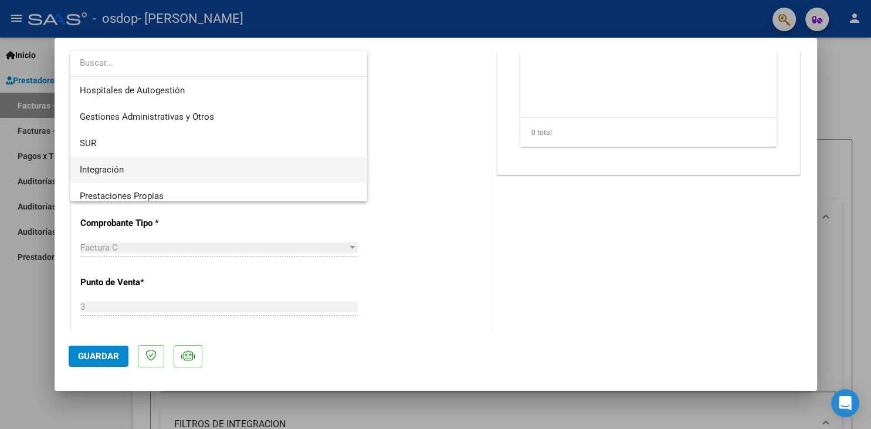
click at [177, 169] on span "Integración" at bounding box center [219, 170] width 278 height 26
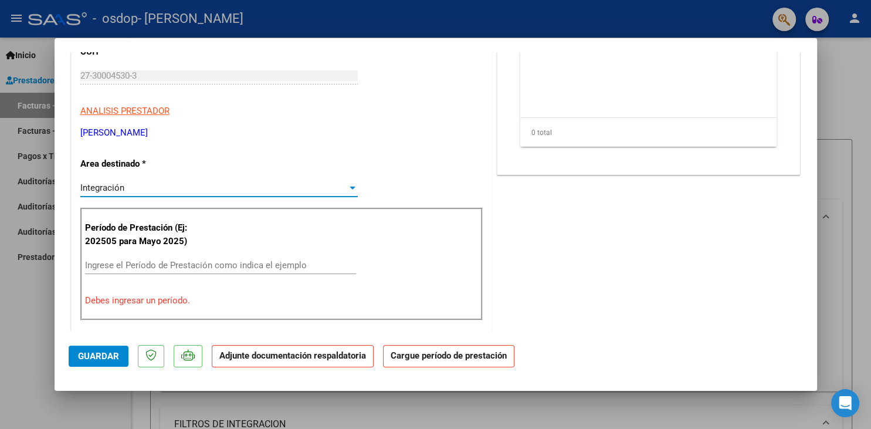
click at [220, 264] on input "Ingrese el Período de Prestación como indica el ejemplo" at bounding box center [220, 265] width 271 height 11
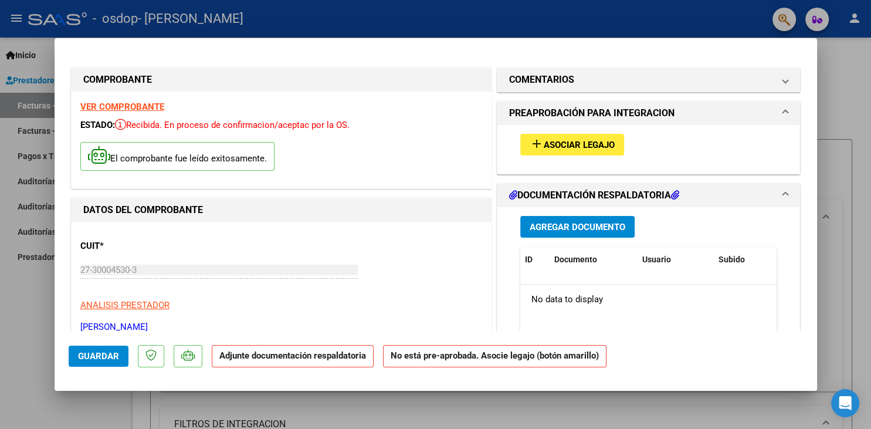
type input "202509"
click at [573, 145] on span "Asociar Legajo" at bounding box center [579, 145] width 71 height 11
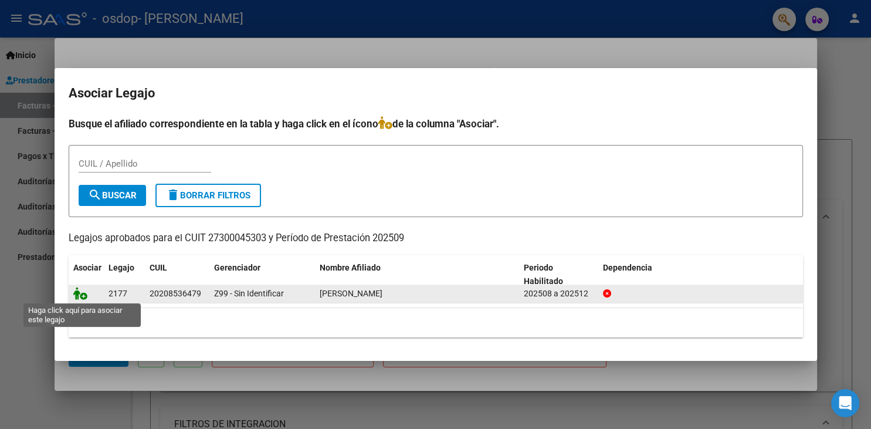
click at [82, 294] on icon at bounding box center [80, 293] width 14 height 13
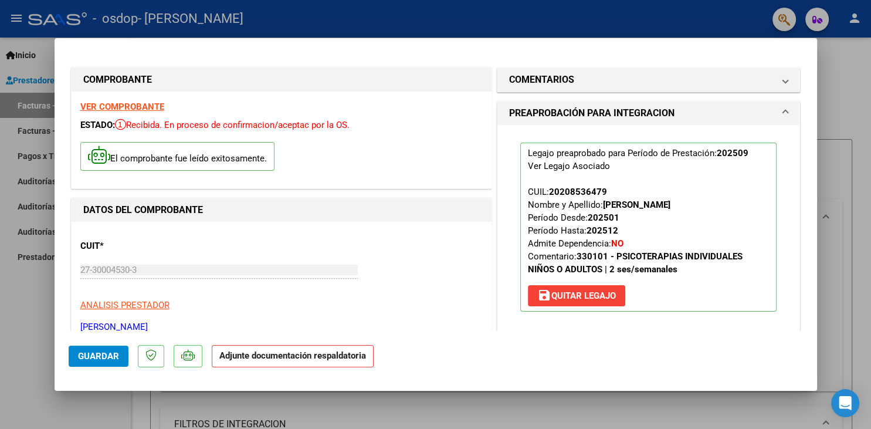
scroll to position [194, 0]
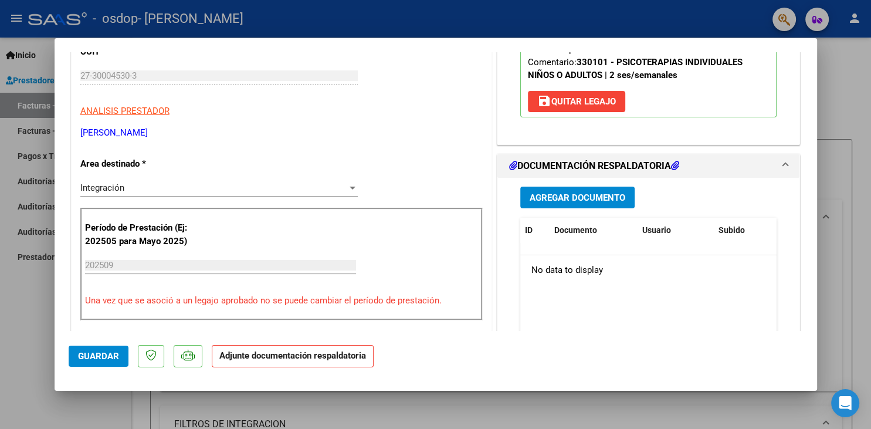
click at [543, 199] on span "Agregar Documento" at bounding box center [578, 197] width 96 height 11
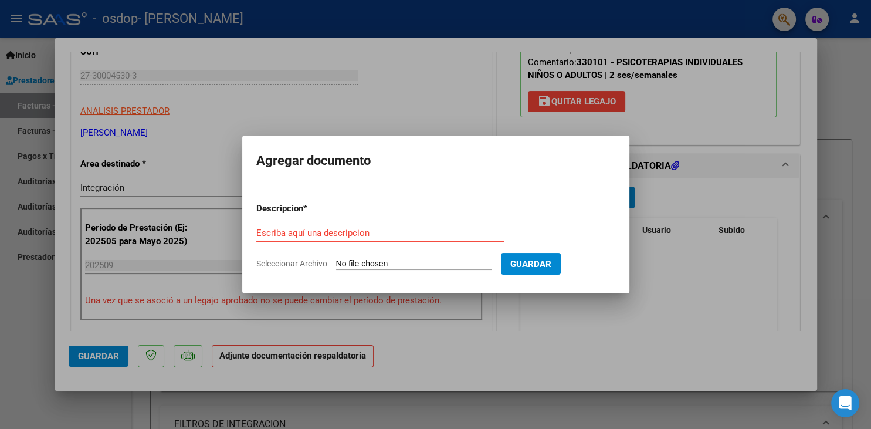
click at [358, 263] on input "Seleccionar Archivo" at bounding box center [413, 264] width 155 height 11
type input "C:\fakepath\[PERSON_NAME] [DATE].pdf"
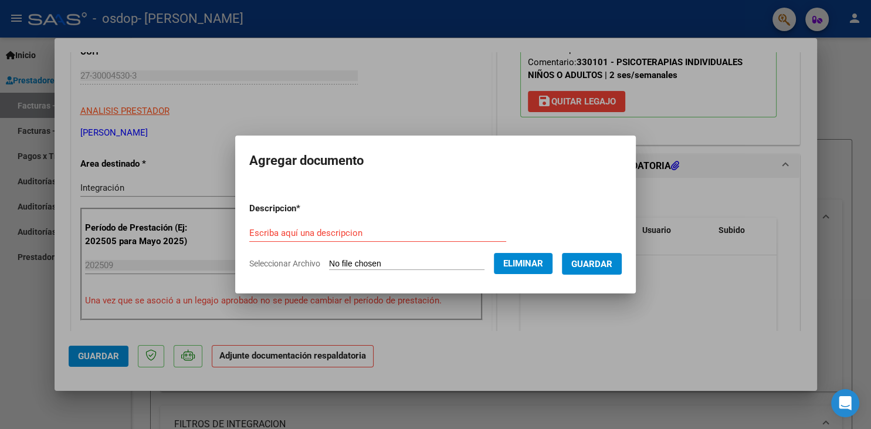
click at [330, 229] on input "Escriba aquí una descripcion" at bounding box center [377, 233] width 257 height 11
type input "planilla de asistencia"
click at [584, 268] on span "Guardar" at bounding box center [591, 264] width 41 height 11
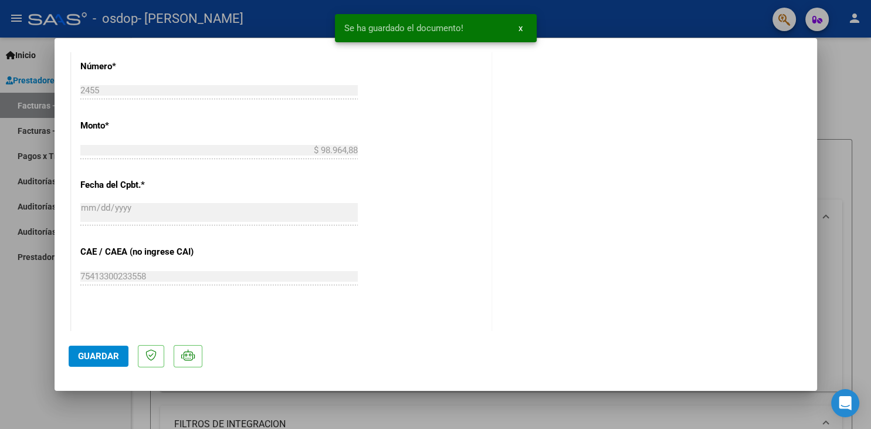
scroll to position [756, 0]
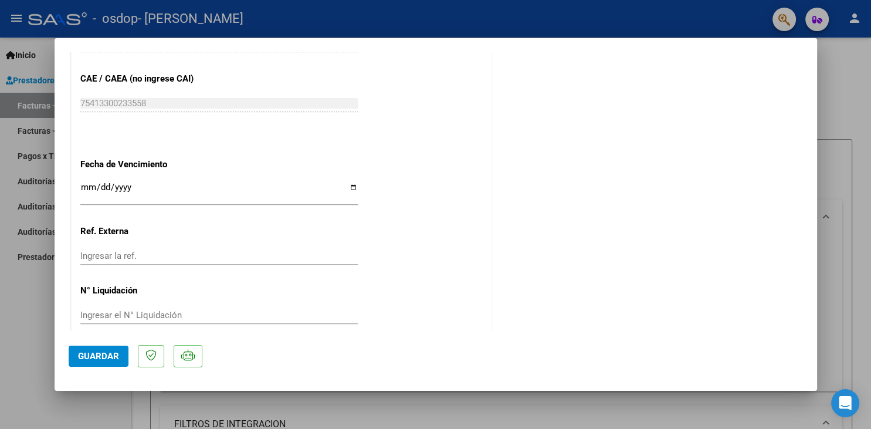
click at [110, 359] on span "Guardar" at bounding box center [98, 356] width 41 height 11
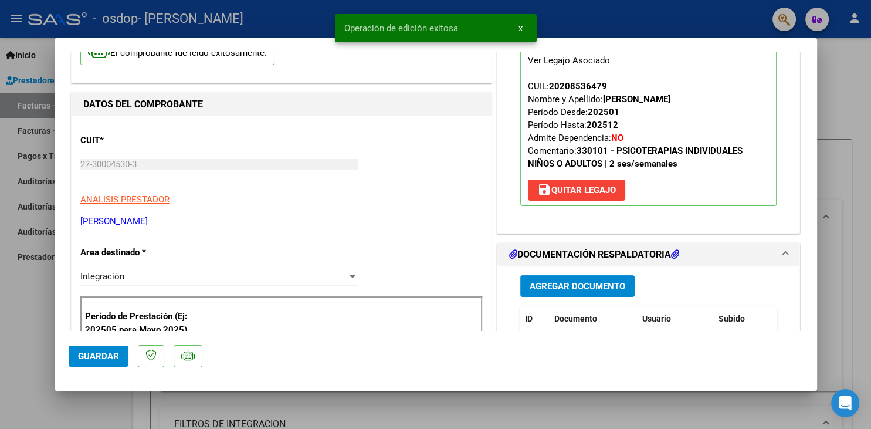
scroll to position [0, 0]
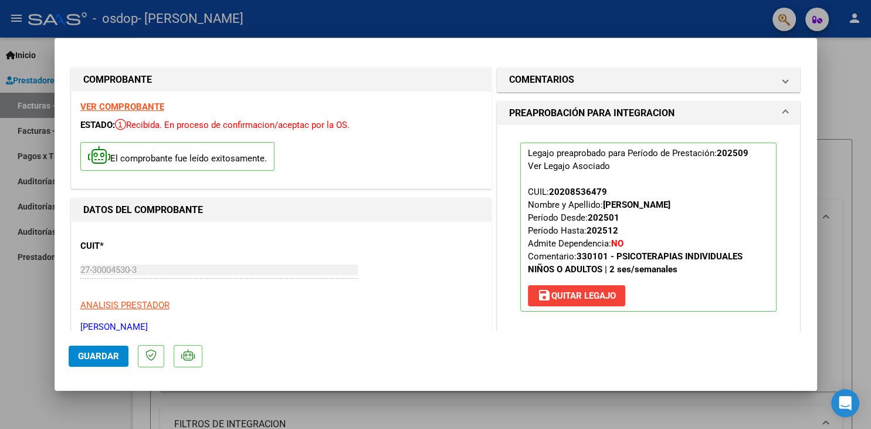
click at [859, 109] on div at bounding box center [435, 214] width 871 height 429
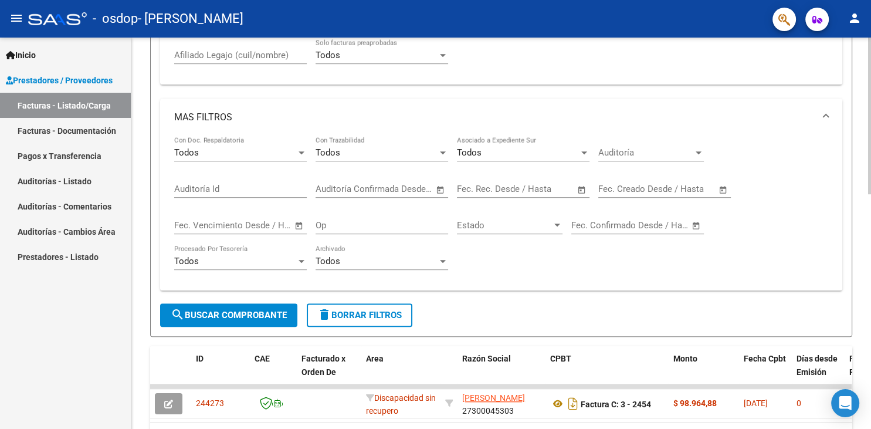
scroll to position [587, 0]
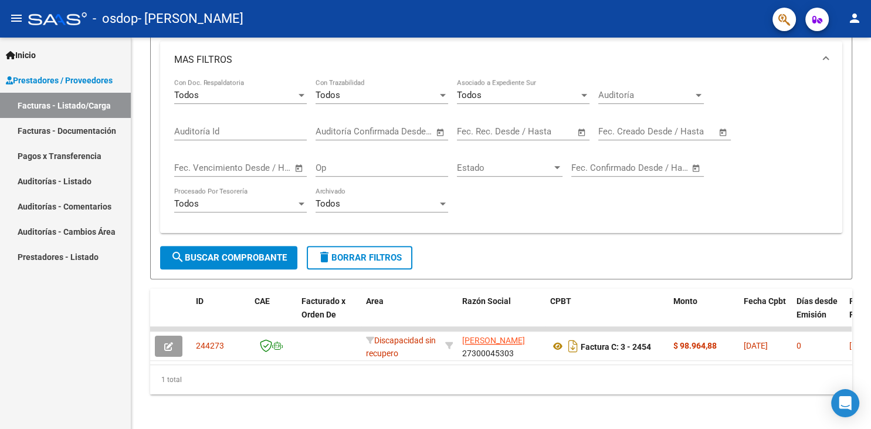
click at [103, 134] on link "Facturas - Documentación" at bounding box center [65, 130] width 131 height 25
